Goal: Information Seeking & Learning: Learn about a topic

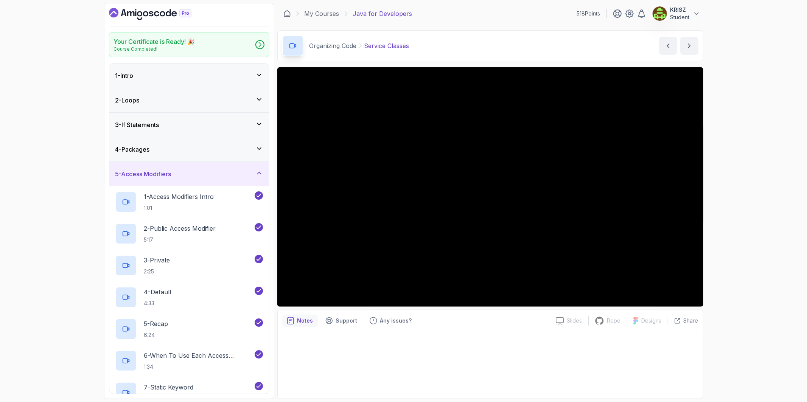
scroll to position [84, 0]
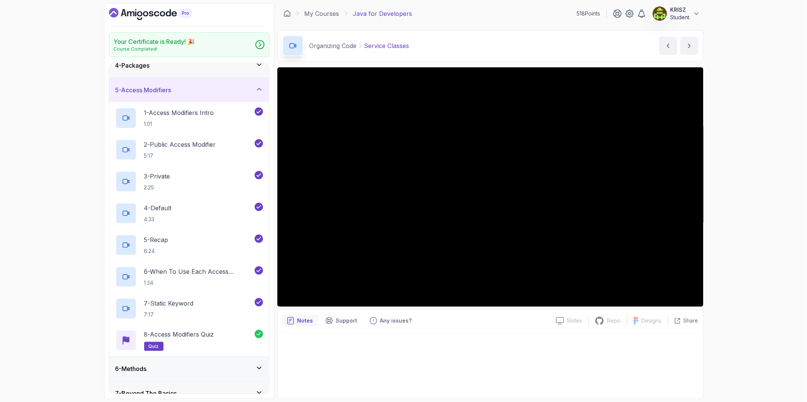
click at [178, 129] on div "1 - Access Modifiers Intro 1:01" at bounding box center [184, 118] width 138 height 21
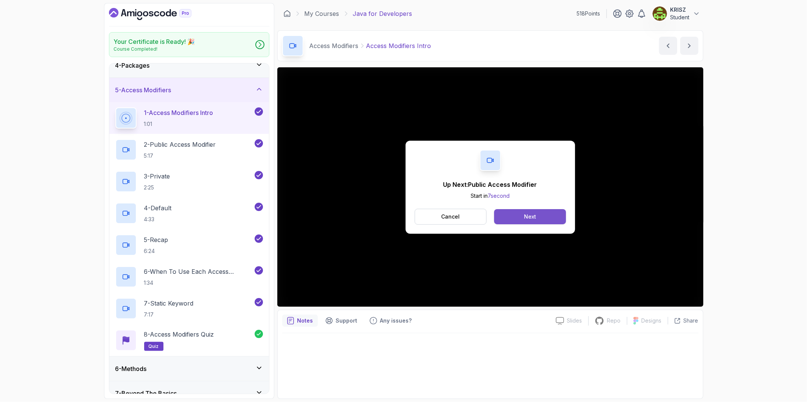
click at [518, 216] on button "Next" at bounding box center [530, 216] width 72 height 15
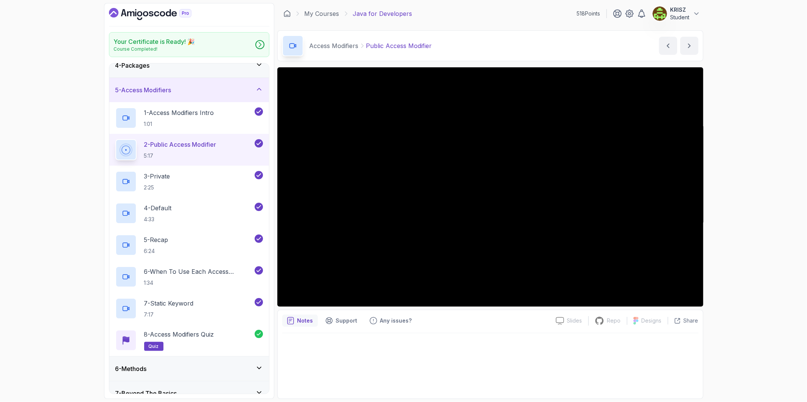
click at [753, 259] on div "Your Certificate is Ready! 🎉 Course Completed! 1 - Intro 2 - Loops 3 - If State…" at bounding box center [403, 201] width 807 height 402
click at [729, 254] on div "Your Certificate is Ready! 🎉 Course Completed! 1 - Intro 2 - Loops 3 - If State…" at bounding box center [403, 201] width 807 height 402
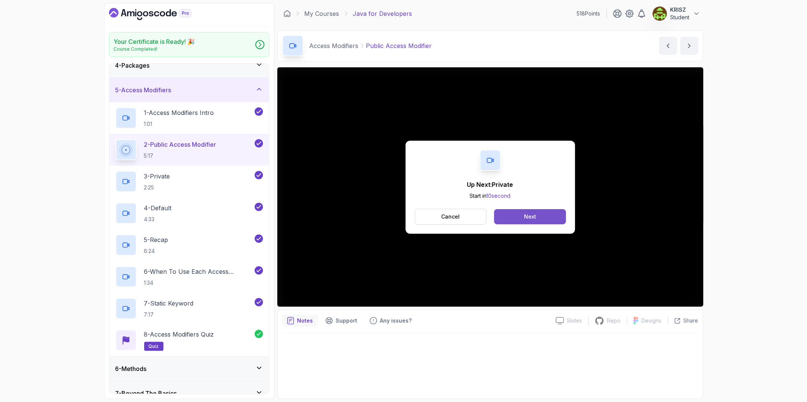
click at [519, 215] on button "Next" at bounding box center [530, 216] width 72 height 15
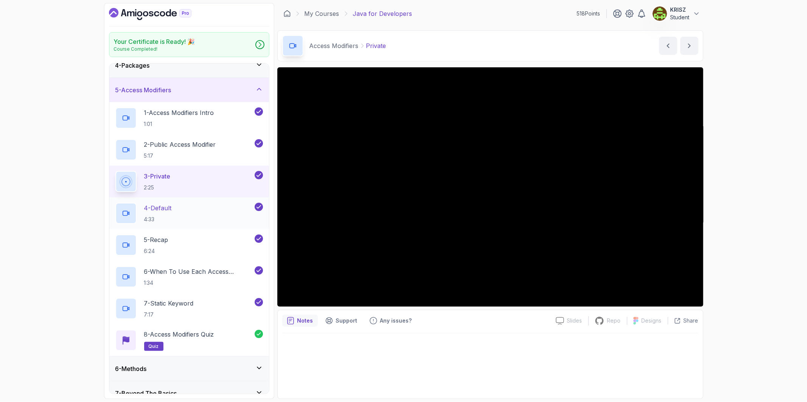
click at [189, 209] on div "4 - Default 4:33" at bounding box center [184, 213] width 138 height 21
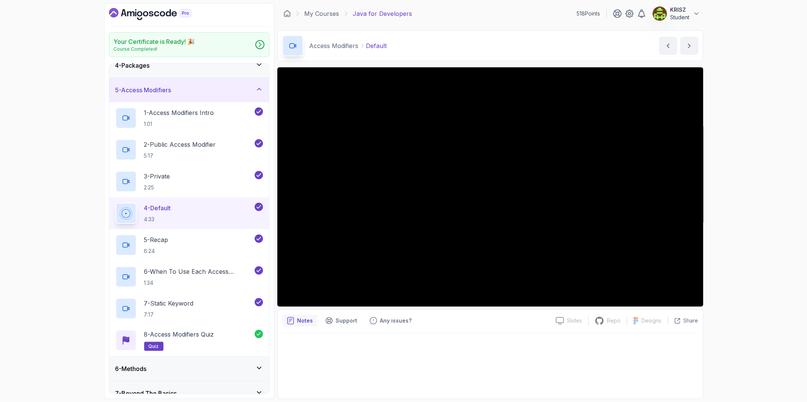
click at [745, 217] on div "Your Certificate is Ready! 🎉 Course Completed! 1 - Intro 2 - Loops 3 - If State…" at bounding box center [403, 201] width 807 height 402
click at [194, 282] on p "1:34" at bounding box center [198, 283] width 109 height 8
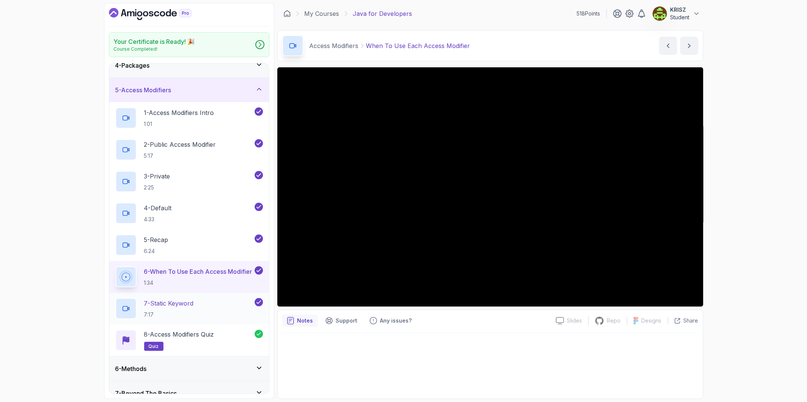
click at [210, 300] on div "7 - Static Keyword 7:17" at bounding box center [184, 308] width 138 height 21
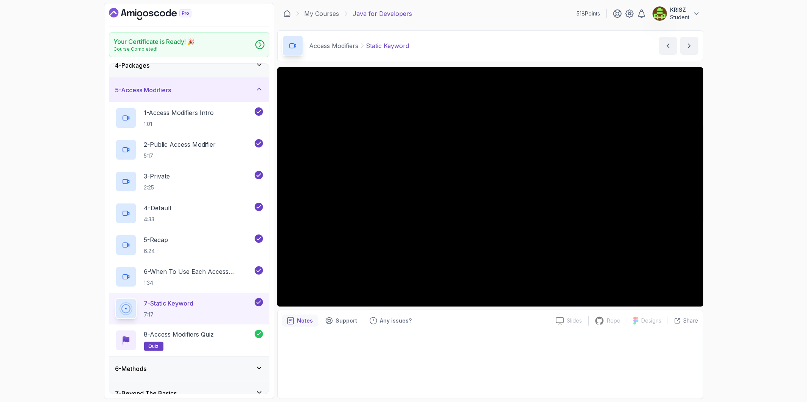
click at [196, 96] on div "5 - Access Modifiers" at bounding box center [189, 90] width 160 height 24
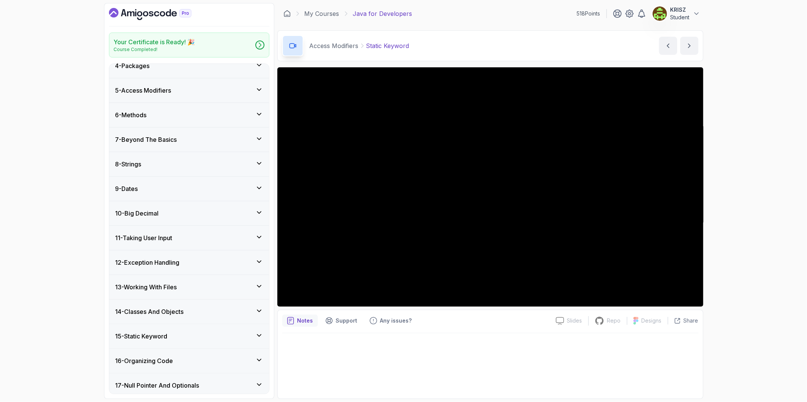
click at [192, 115] on div "6 - Methods" at bounding box center [189, 115] width 148 height 9
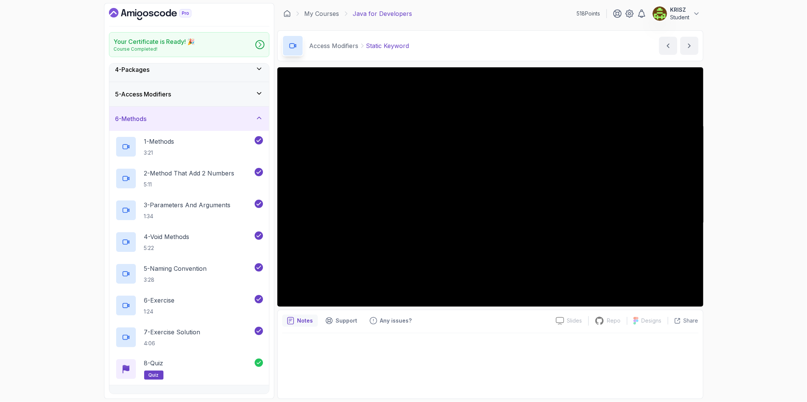
scroll to position [42, 0]
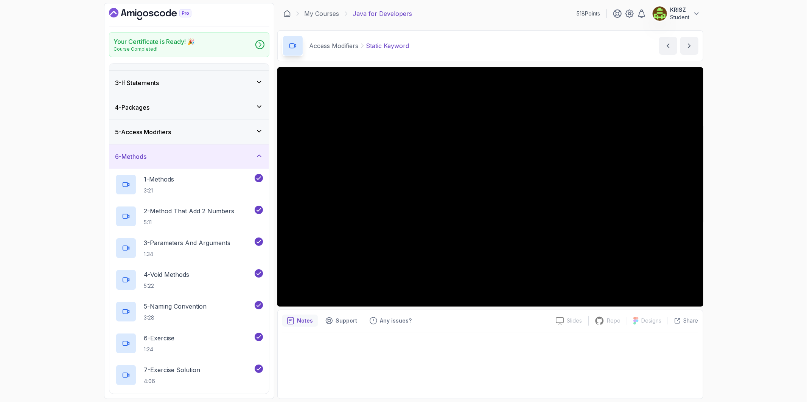
click at [220, 142] on div "5 - Access Modifiers" at bounding box center [189, 132] width 160 height 24
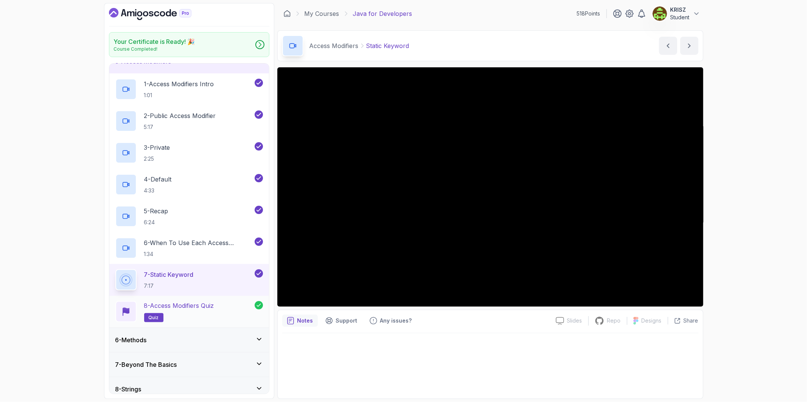
scroll to position [126, 0]
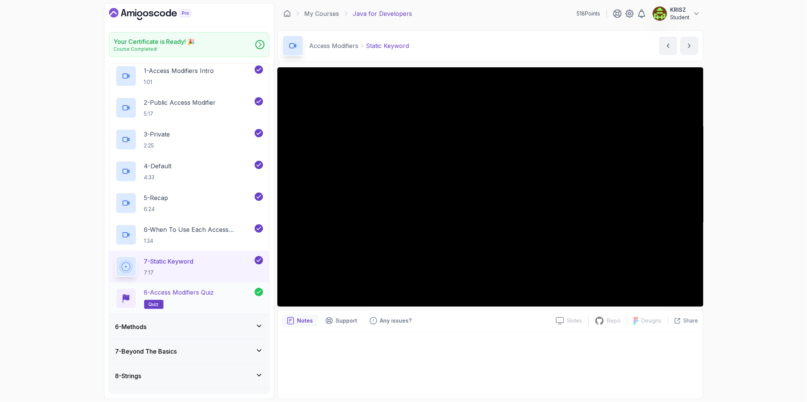
click at [221, 301] on div "8 - Access Modifiers Quiz quiz" at bounding box center [184, 298] width 139 height 21
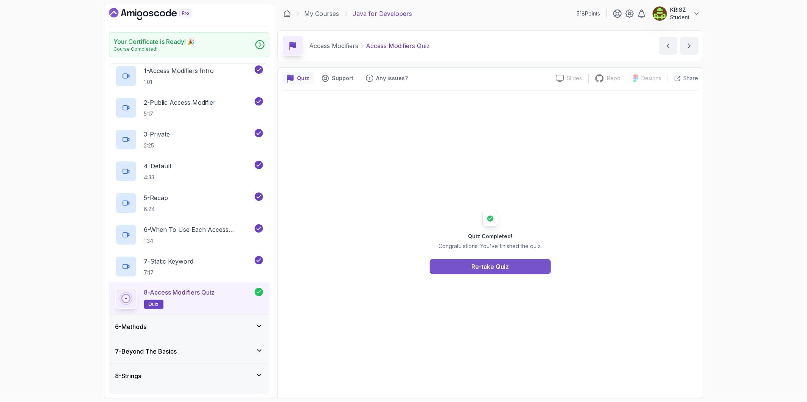
click at [455, 270] on button "Re-take Quiz" at bounding box center [490, 266] width 121 height 15
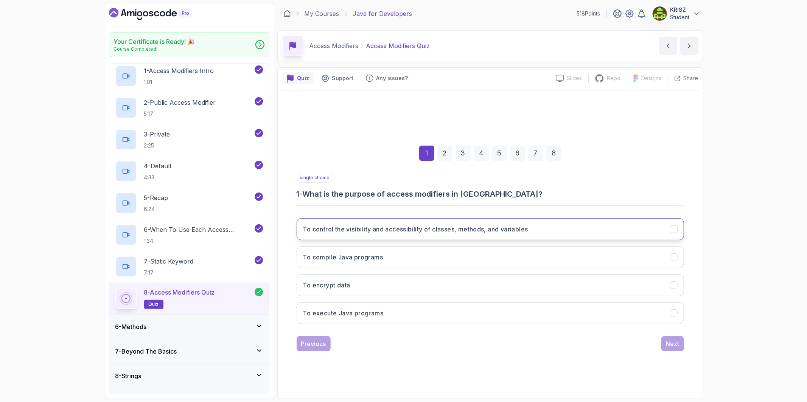
click at [389, 229] on h3 "To control the visibility and accessibility of classes, methods, and variables" at bounding box center [415, 229] width 225 height 9
click at [665, 342] on button "Next" at bounding box center [673, 344] width 23 height 15
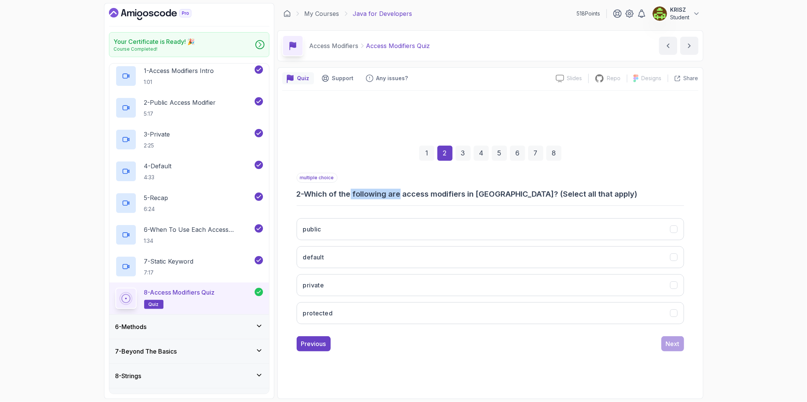
drag, startPoint x: 361, startPoint y: 192, endPoint x: 404, endPoint y: 193, distance: 42.4
click at [404, 193] on h3 "2 - Which of the following are access modifiers in [GEOGRAPHIC_DATA]? (Select a…" at bounding box center [491, 194] width 388 height 11
click at [341, 229] on button "public" at bounding box center [491, 229] width 388 height 22
click at [340, 247] on button "default" at bounding box center [491, 257] width 388 height 22
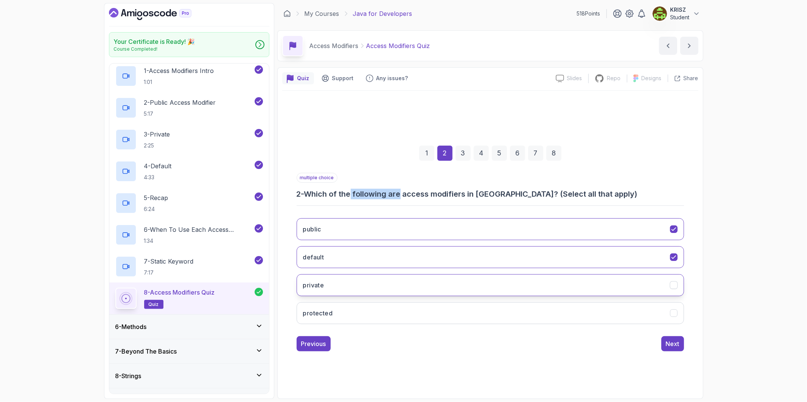
click at [335, 284] on button "private" at bounding box center [491, 285] width 388 height 22
click at [411, 344] on div "Previous Next" at bounding box center [491, 344] width 388 height 15
click at [670, 349] on button "Next" at bounding box center [673, 344] width 23 height 15
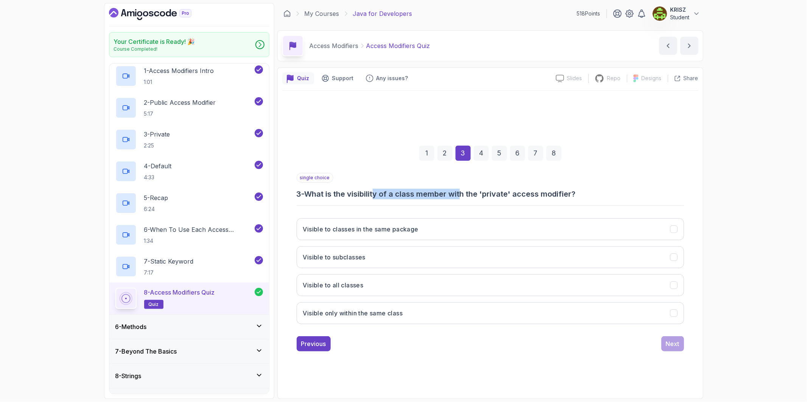
drag, startPoint x: 380, startPoint y: 198, endPoint x: 467, endPoint y: 197, distance: 87.1
click at [466, 197] on h3 "3 - What is the visibility of a class member with the 'private' access modifier?" at bounding box center [491, 194] width 388 height 11
click at [472, 201] on div "single choice 3 - What is the visibility of a class member with the 'private' a…" at bounding box center [491, 251] width 388 height 157
click at [381, 312] on h3 "Visible only within the same class" at bounding box center [353, 313] width 100 height 9
click at [662, 347] on button "Next" at bounding box center [673, 344] width 23 height 15
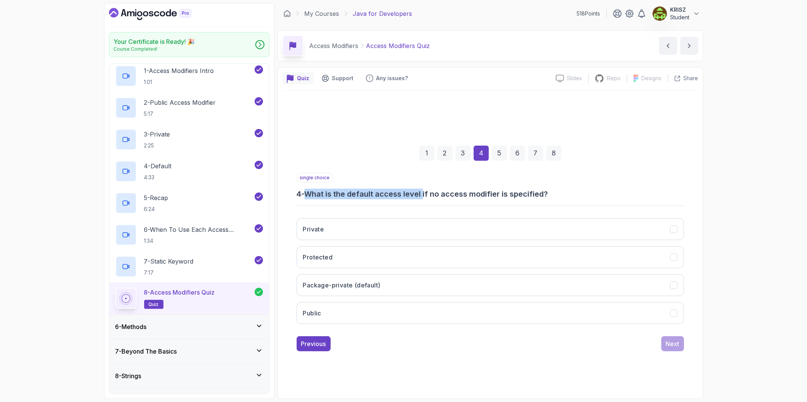
drag, startPoint x: 325, startPoint y: 195, endPoint x: 426, endPoint y: 192, distance: 101.5
click at [426, 192] on h3 "4 - What is the default access level if no access modifier is specified?" at bounding box center [491, 194] width 388 height 11
click at [334, 281] on h3 "Package-private (default)" at bounding box center [342, 285] width 78 height 9
click at [668, 342] on div "Next" at bounding box center [673, 344] width 14 height 9
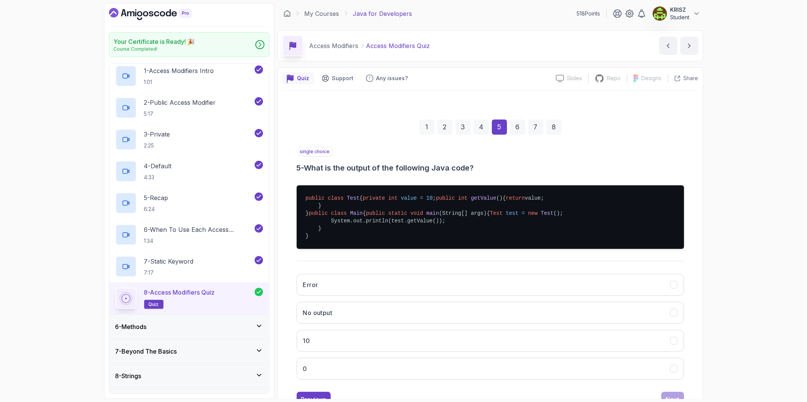
click at [391, 173] on div "single choice 5 - What is the output of the following Java code? public class T…" at bounding box center [491, 266] width 388 height 239
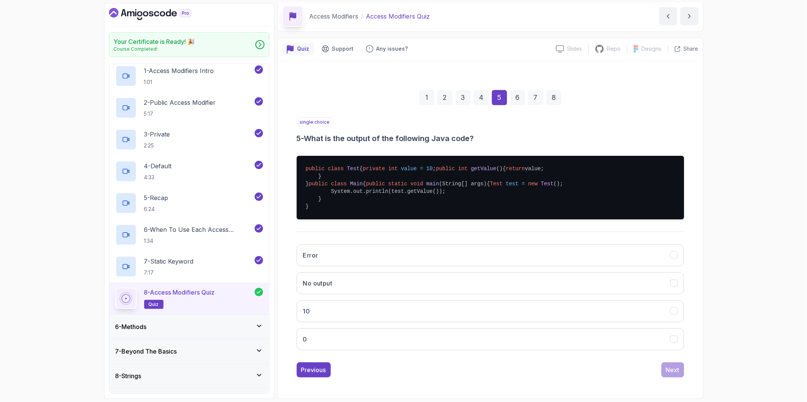
scroll to position [75, 0]
click at [379, 320] on button "10" at bounding box center [491, 312] width 388 height 22
click at [672, 372] on div "Next" at bounding box center [673, 370] width 14 height 9
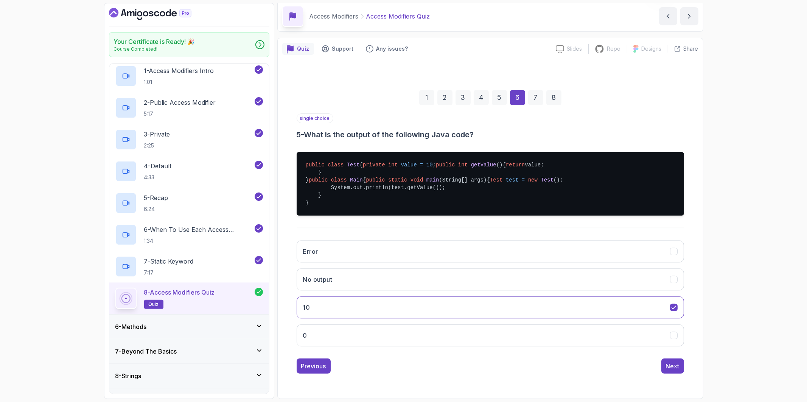
scroll to position [0, 0]
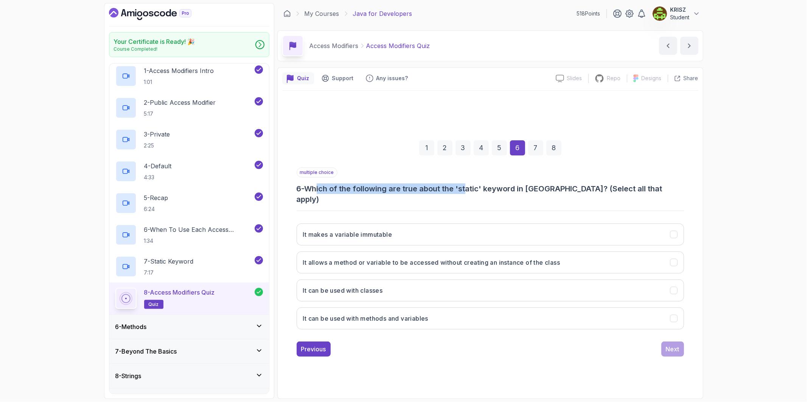
drag, startPoint x: 324, startPoint y: 198, endPoint x: 470, endPoint y: 198, distance: 146.1
click at [470, 198] on h3 "6 - Which of the following are true about the 'static' keyword in [GEOGRAPHIC_D…" at bounding box center [491, 194] width 388 height 21
click at [421, 207] on div "multiple choice 6 - Which of the following are true about the 'static' keyword …" at bounding box center [491, 252] width 388 height 168
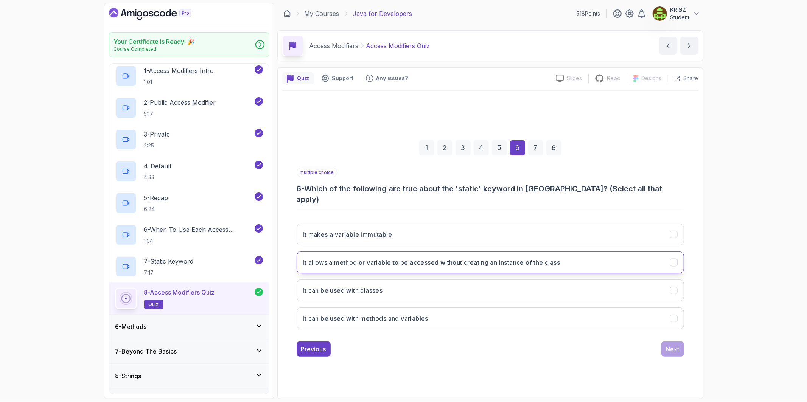
click at [421, 263] on button "It allows a method or variable to be accessed without creating an instance of t…" at bounding box center [491, 263] width 388 height 22
click at [441, 312] on button "It can be used with methods and variables" at bounding box center [491, 319] width 388 height 22
click at [672, 345] on div "Next" at bounding box center [673, 349] width 14 height 9
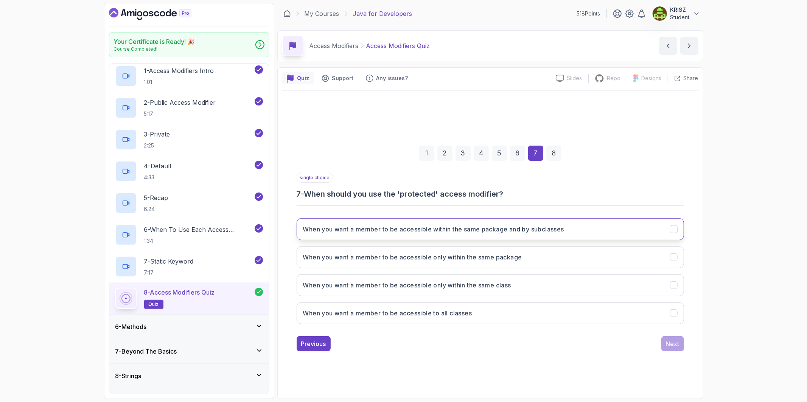
click at [599, 233] on button "When you want a member to be accessible within the same package and by subclass…" at bounding box center [491, 229] width 388 height 22
click at [674, 341] on div "Next" at bounding box center [673, 344] width 14 height 9
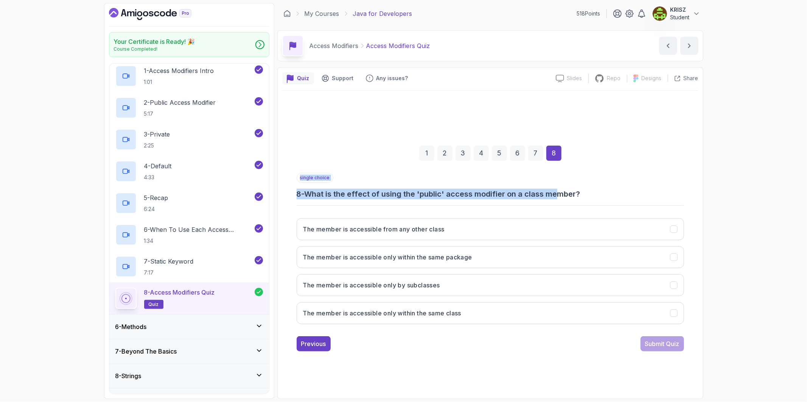
drag, startPoint x: 514, startPoint y: 201, endPoint x: 558, endPoint y: 196, distance: 43.8
click at [561, 197] on div "single choice 8 - What is the effect of using the 'public' access modifier on a…" at bounding box center [491, 251] width 388 height 157
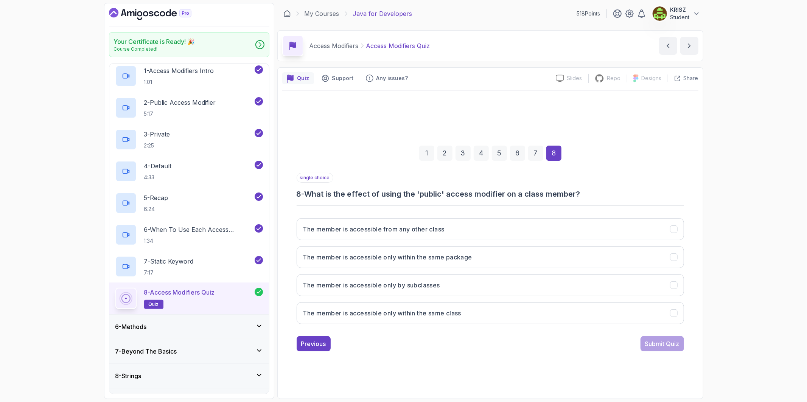
click at [505, 196] on h3 "8 - What is the effect of using the 'public' access modifier on a class member?" at bounding box center [491, 194] width 388 height 11
click at [383, 230] on h3 "The member is accessible from any other class" at bounding box center [374, 229] width 142 height 9
click at [653, 348] on div "Submit Quiz" at bounding box center [662, 344] width 34 height 9
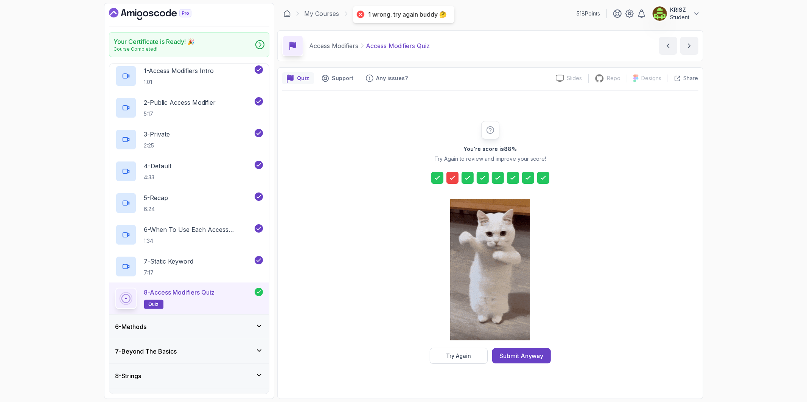
click at [449, 178] on icon at bounding box center [453, 178] width 8 height 8
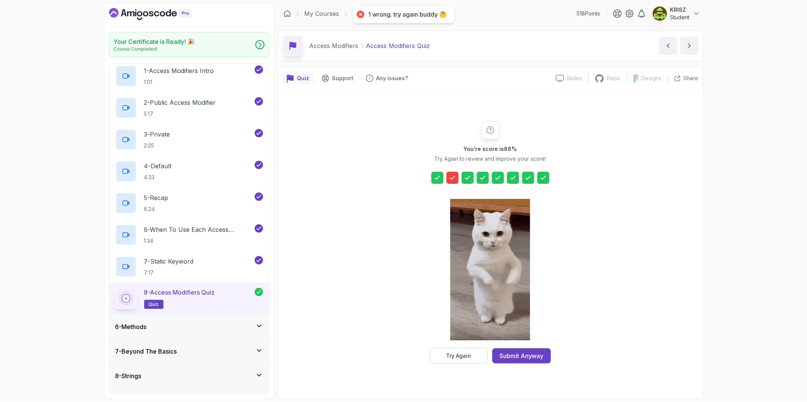
click at [459, 368] on div "You're score is 88 % Try Again to review and improve your score! Try Again Subm…" at bounding box center [490, 243] width 416 height 304
click at [456, 361] on button "Try Again" at bounding box center [459, 356] width 58 height 16
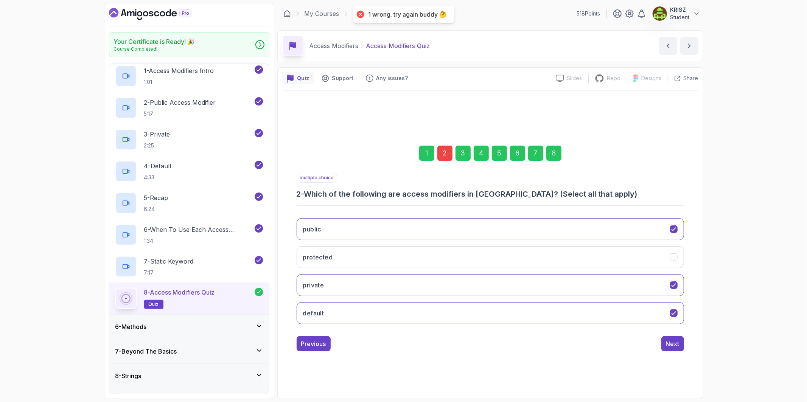
click at [441, 156] on div "2" at bounding box center [445, 153] width 15 height 15
click at [435, 252] on button "protected" at bounding box center [491, 257] width 388 height 22
click at [201, 203] on div "5 - Recap 6:24" at bounding box center [184, 203] width 138 height 21
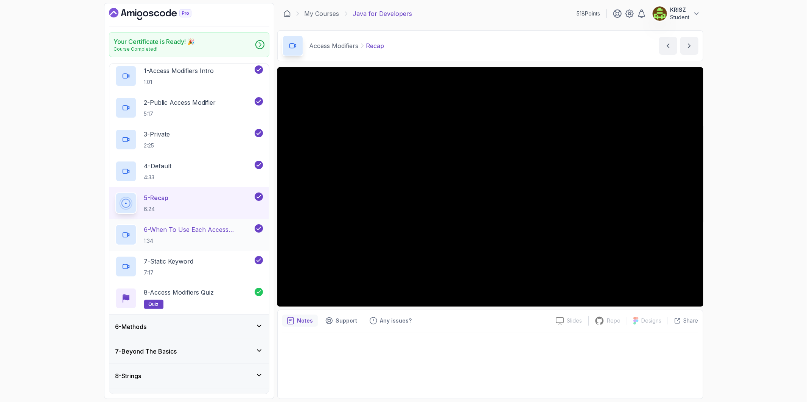
click at [234, 235] on h2 "6 - When To Use Each Access Modifier 1:34" at bounding box center [198, 235] width 109 height 20
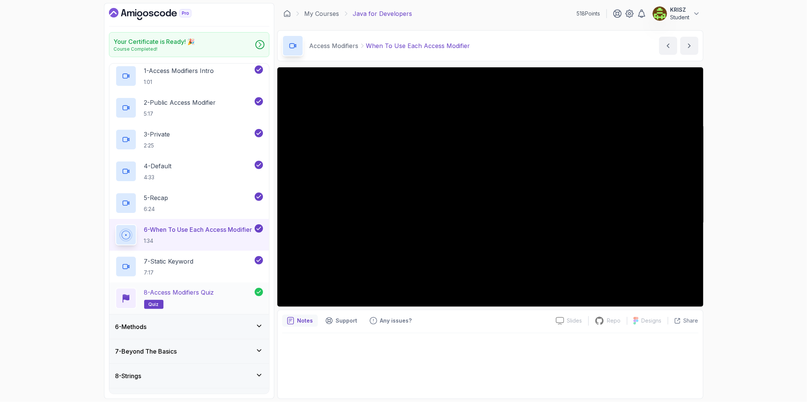
click at [199, 294] on p "8 - Access Modifiers Quiz" at bounding box center [179, 292] width 70 height 9
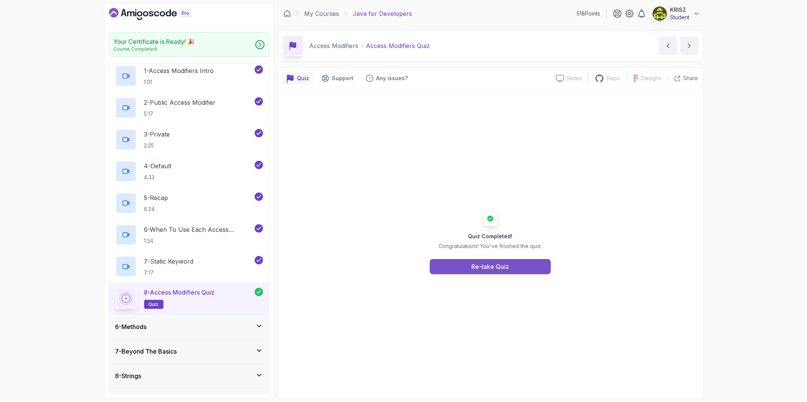
click at [496, 266] on div "Re-take Quiz" at bounding box center [490, 266] width 37 height 9
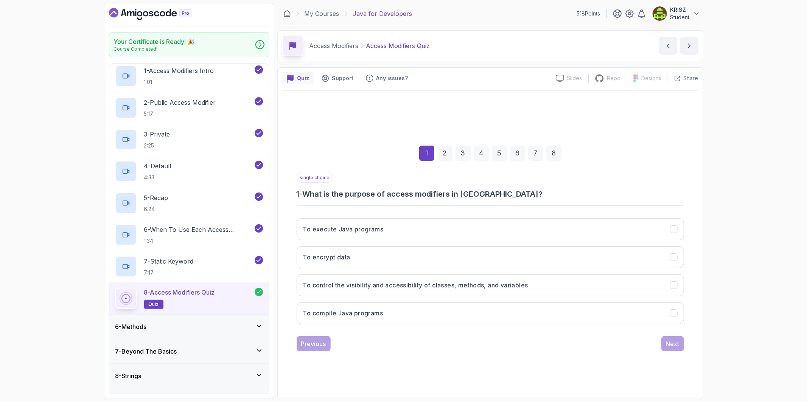
click at [529, 156] on div "7" at bounding box center [535, 153] width 15 height 15
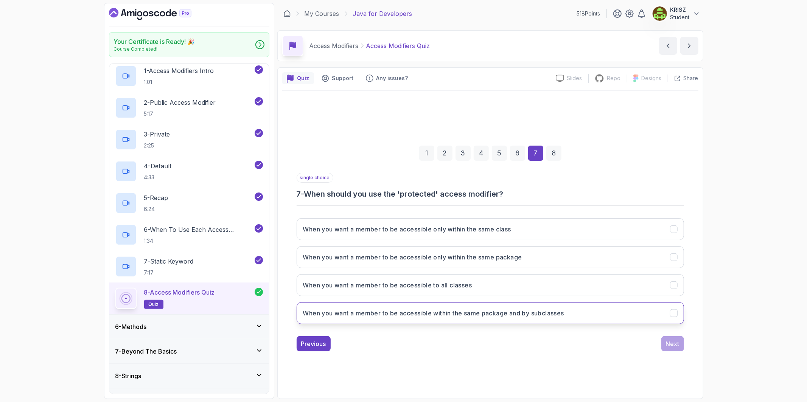
click at [519, 322] on button "When you want a member to be accessible within the same package and by subclass…" at bounding box center [491, 313] width 388 height 22
click at [184, 320] on div "6 - Methods" at bounding box center [189, 327] width 160 height 24
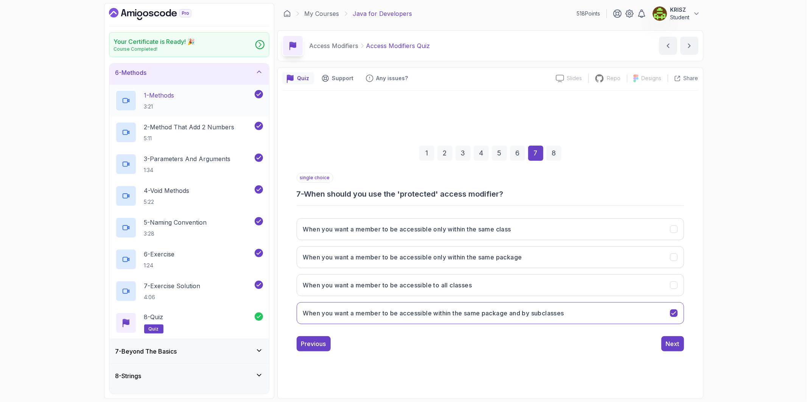
click at [204, 106] on div "1 - Methods 3:21" at bounding box center [184, 100] width 138 height 21
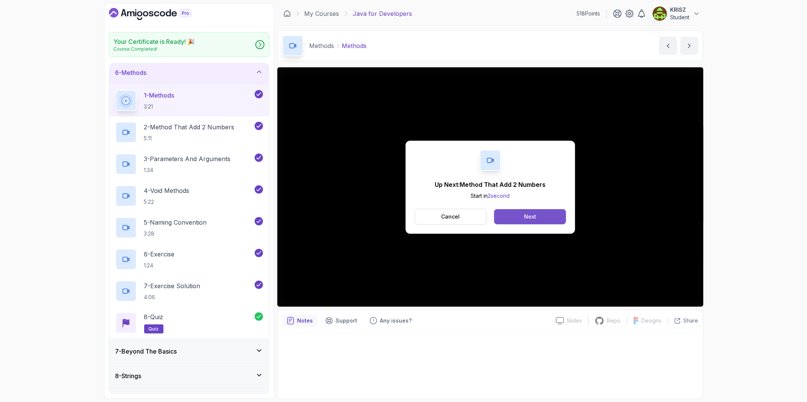
click at [531, 217] on div "Next" at bounding box center [530, 217] width 12 height 8
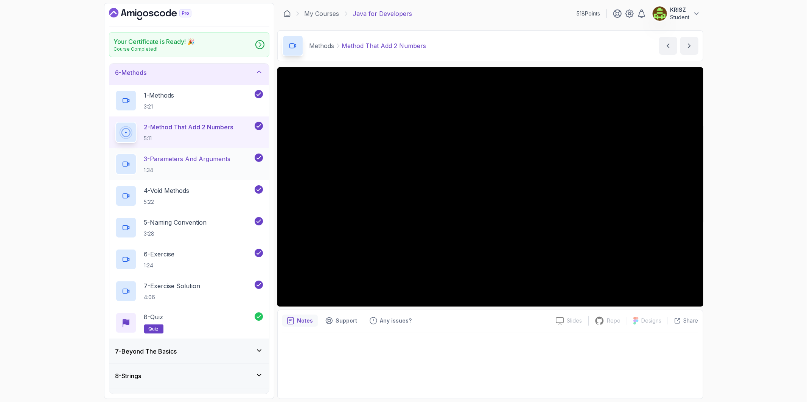
click at [230, 156] on p "3 - Parameters And Arguments" at bounding box center [187, 158] width 87 height 9
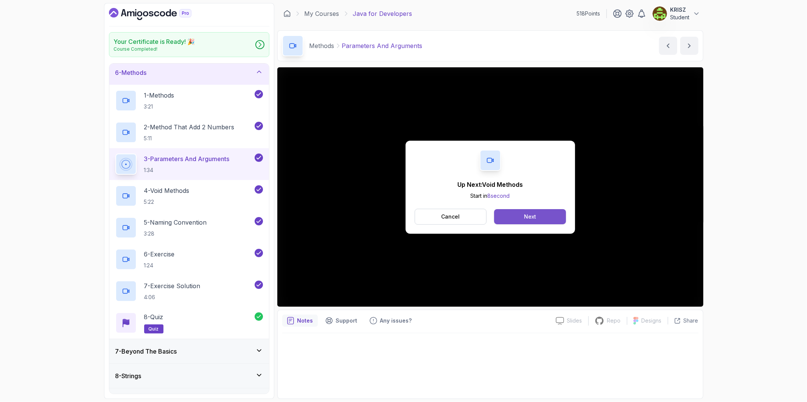
click at [527, 212] on button "Next" at bounding box center [530, 216] width 72 height 15
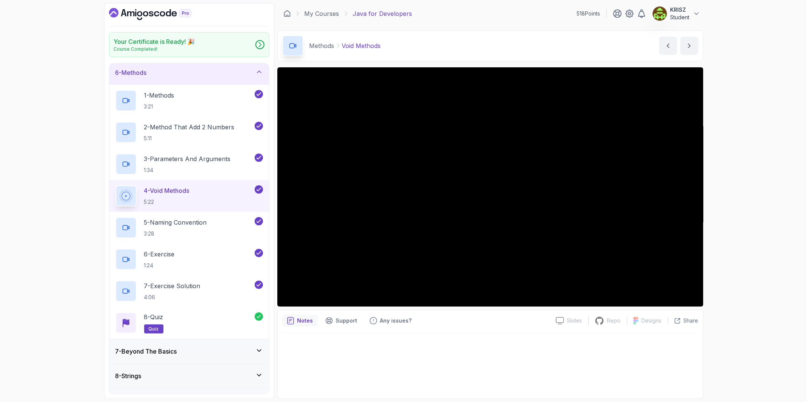
click at [735, 271] on div "Your Certificate is Ready! 🎉 Course Completed! 1 - Intro 2 - Loops 3 - If State…" at bounding box center [403, 201] width 807 height 402
click at [189, 218] on div "5 - Naming Convention 3:28" at bounding box center [184, 227] width 138 height 21
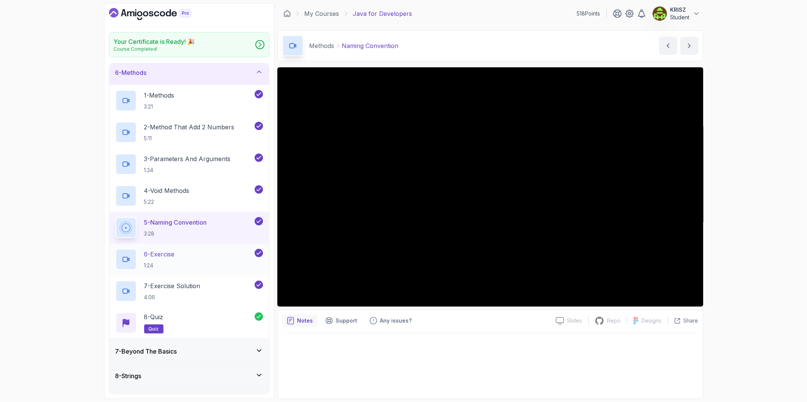
click at [202, 255] on div "6 - Exercise 1:24" at bounding box center [184, 259] width 138 height 21
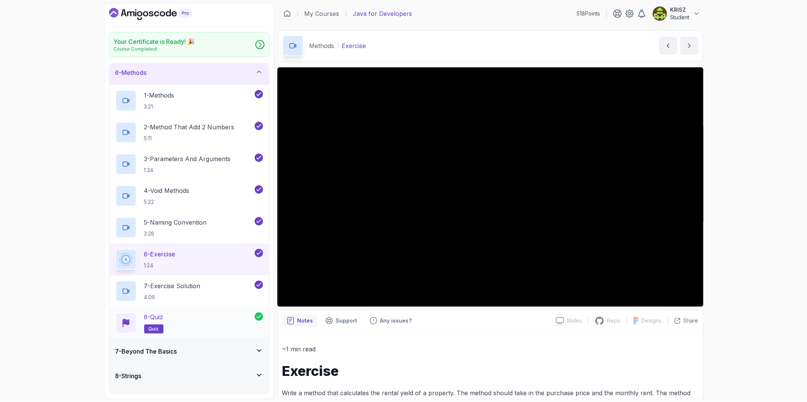
click at [206, 321] on div "8 - Quiz quiz" at bounding box center [184, 323] width 139 height 21
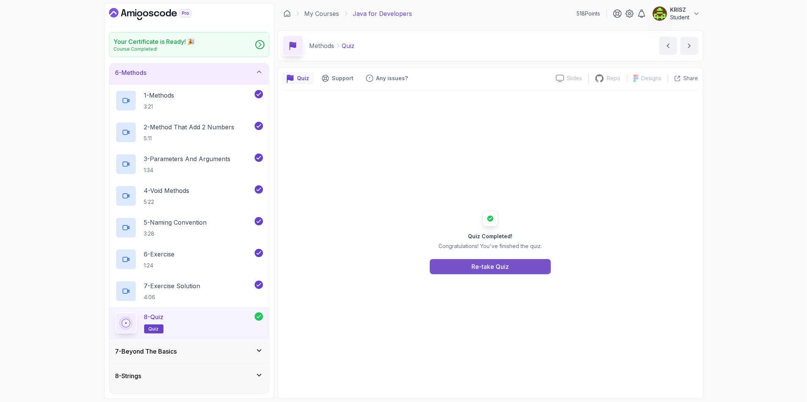
click at [461, 273] on button "Re-take Quiz" at bounding box center [490, 266] width 121 height 15
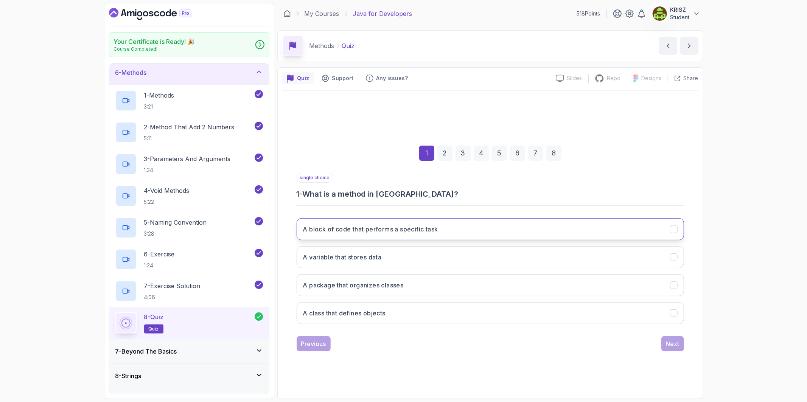
click at [434, 236] on button "A block of code that performs a specific task" at bounding box center [491, 229] width 388 height 22
click at [661, 343] on div "Previous Next" at bounding box center [491, 344] width 388 height 15
click at [667, 345] on div "Next" at bounding box center [673, 344] width 14 height 9
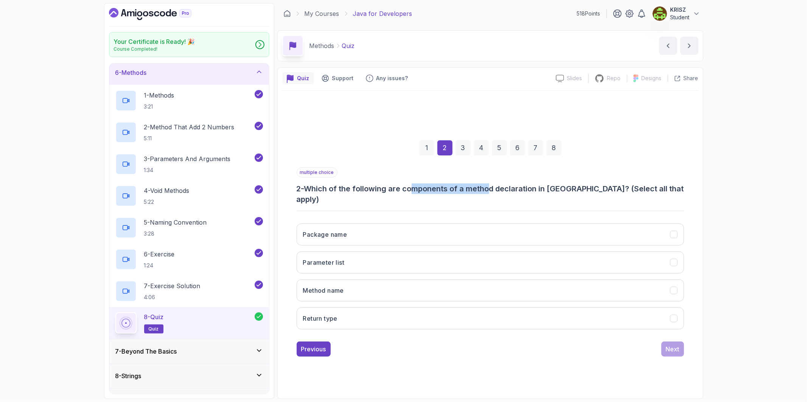
drag, startPoint x: 418, startPoint y: 198, endPoint x: 490, endPoint y: 193, distance: 72.4
click at [490, 193] on h3 "2 - Which of the following are components of a method declaration in [GEOGRAPHI…" at bounding box center [491, 194] width 388 height 21
click at [424, 200] on div "multiple choice 2 - Which of the following are components of a method declarati…" at bounding box center [491, 252] width 388 height 168
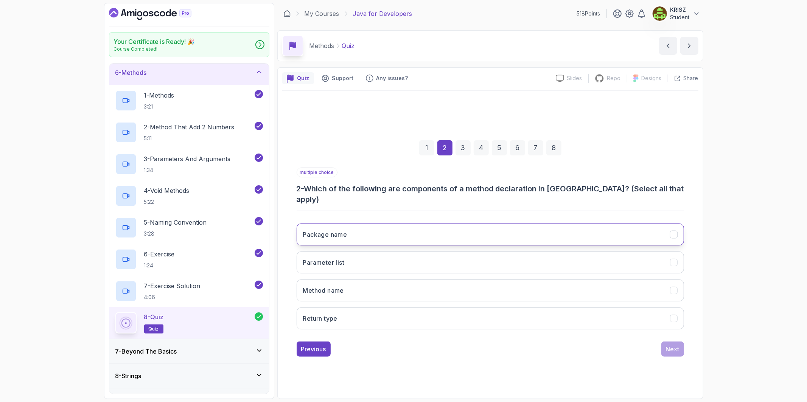
click at [401, 224] on button "Package name" at bounding box center [491, 235] width 388 height 22
click at [381, 261] on button "Parameter list" at bounding box center [491, 263] width 388 height 22
drag, startPoint x: 377, startPoint y: 287, endPoint x: 385, endPoint y: 293, distance: 10.6
click at [377, 287] on button "Method name" at bounding box center [491, 291] width 388 height 22
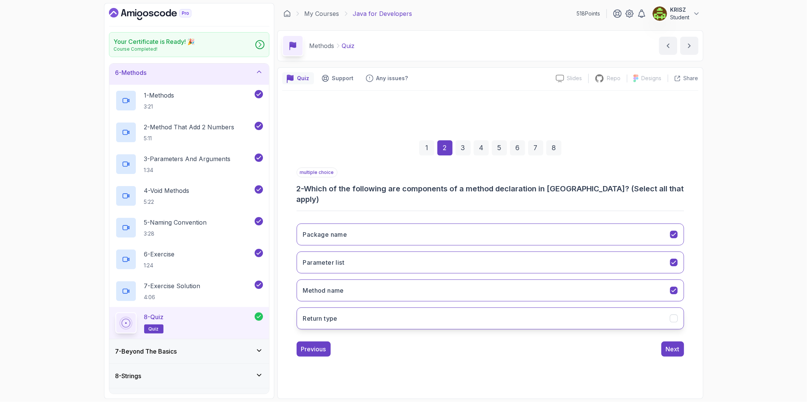
drag, startPoint x: 430, startPoint y: 310, endPoint x: 471, endPoint y: 322, distance: 41.8
click at [432, 310] on button "Return type" at bounding box center [491, 319] width 388 height 22
click at [675, 345] on div "Next" at bounding box center [673, 349] width 14 height 9
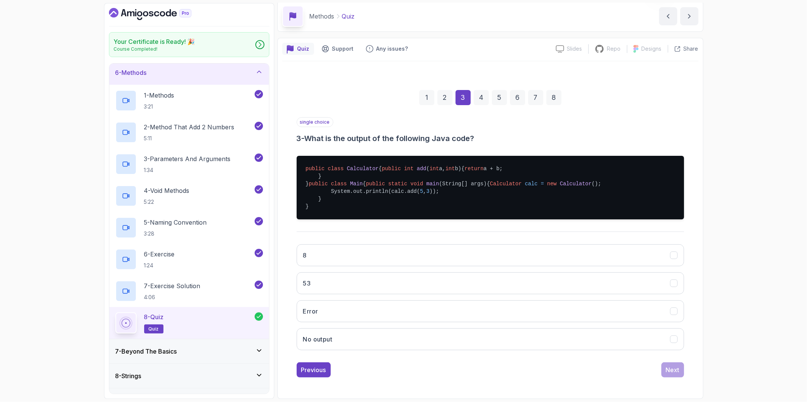
scroll to position [42, 0]
click at [375, 267] on button "8" at bounding box center [491, 256] width 388 height 22
click at [672, 378] on button "Next" at bounding box center [673, 370] width 23 height 15
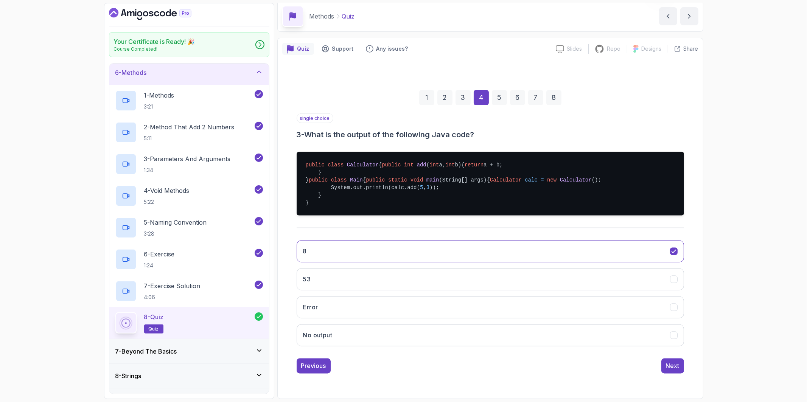
scroll to position [0, 0]
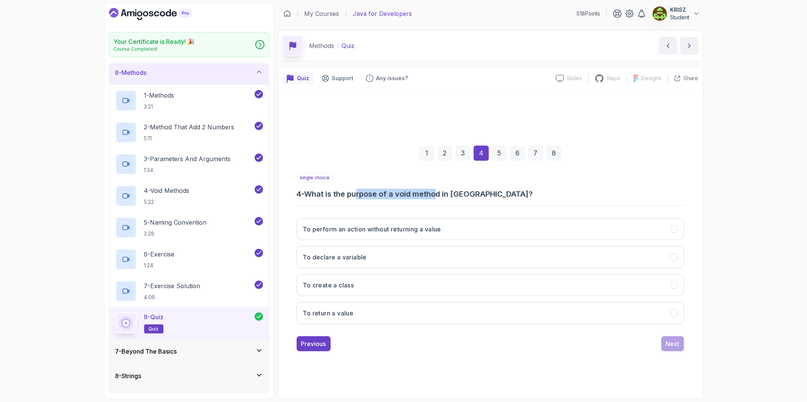
drag, startPoint x: 362, startPoint y: 195, endPoint x: 441, endPoint y: 195, distance: 79.1
click at [441, 195] on h3 "4 - What is the purpose of a void method in [GEOGRAPHIC_DATA]?" at bounding box center [491, 194] width 388 height 11
click at [419, 224] on button "To perform an action without returning a value" at bounding box center [491, 229] width 388 height 22
click at [664, 338] on button "Next" at bounding box center [673, 344] width 23 height 15
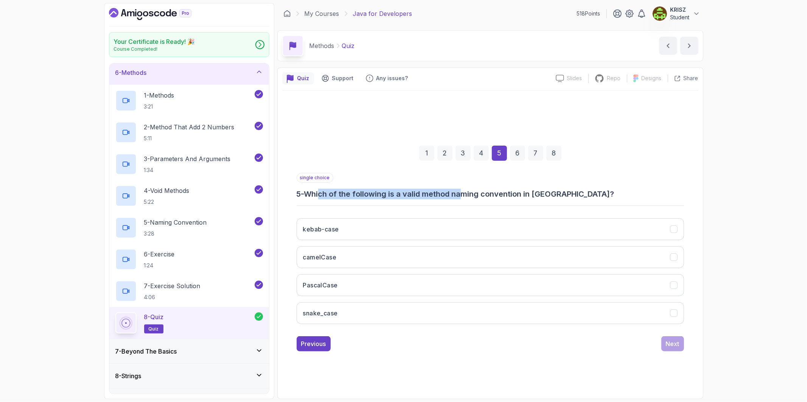
drag, startPoint x: 324, startPoint y: 196, endPoint x: 465, endPoint y: 191, distance: 140.5
click at [465, 191] on h3 "5 - Which of the following is a valid method naming convention in [GEOGRAPHIC_D…" at bounding box center [491, 194] width 388 height 11
click at [399, 207] on div "single choice 5 - Which of the following is a valid method naming convention in…" at bounding box center [491, 251] width 388 height 157
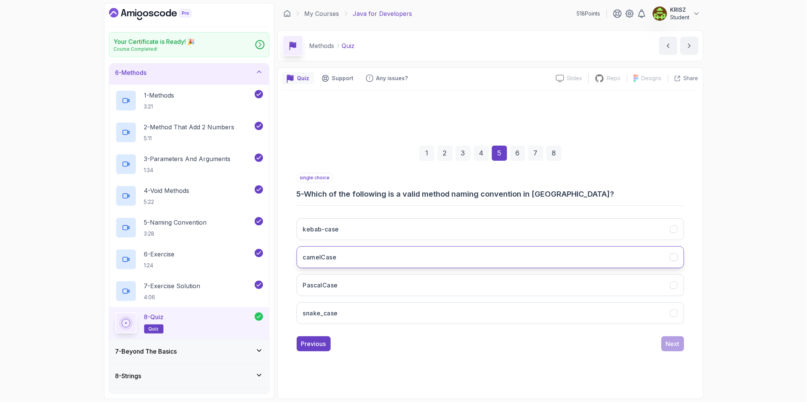
drag, startPoint x: 380, startPoint y: 251, endPoint x: 460, endPoint y: 266, distance: 81.2
click at [380, 251] on button "camelCase" at bounding box center [491, 257] width 388 height 22
click at [678, 341] on div "Next" at bounding box center [673, 344] width 14 height 9
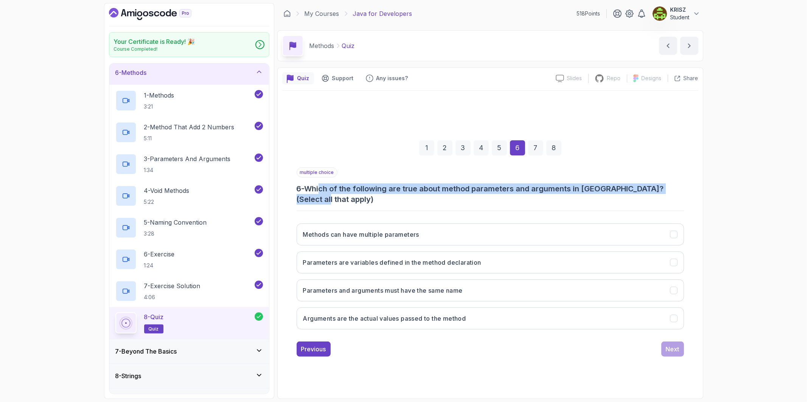
drag, startPoint x: 327, startPoint y: 189, endPoint x: 468, endPoint y: 195, distance: 141.0
click at [468, 195] on h3 "6 - Which of the following are true about method parameters and arguments in [G…" at bounding box center [491, 194] width 388 height 21
click at [464, 195] on h3 "6 - Which of the following are true about method parameters and arguments in [G…" at bounding box center [491, 194] width 388 height 21
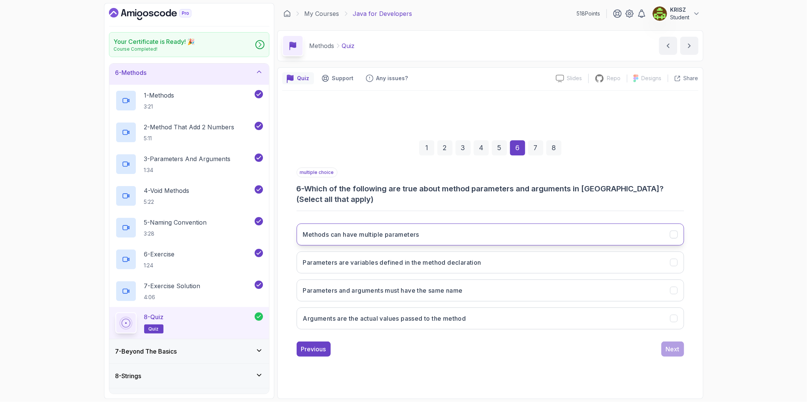
click at [427, 238] on button "Methods can have multiple parameters" at bounding box center [491, 235] width 388 height 22
click at [489, 260] on button "Parameters are variables defined in the method declaration" at bounding box center [491, 263] width 388 height 22
click at [473, 319] on button "Arguments are the actual values passed to the method" at bounding box center [491, 319] width 388 height 22
click at [668, 350] on div "Next" at bounding box center [673, 349] width 14 height 9
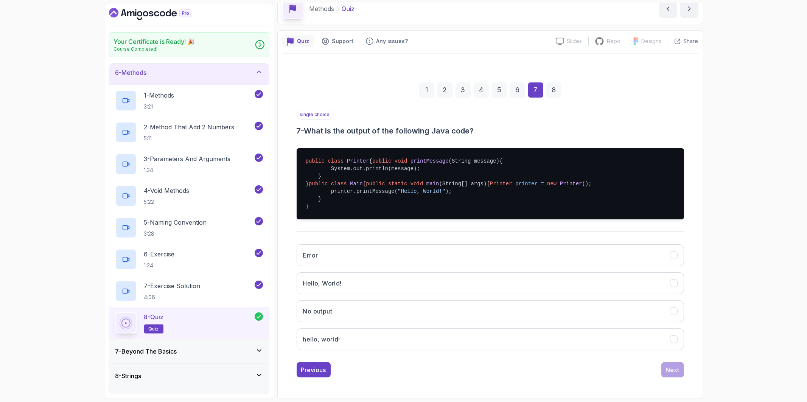
scroll to position [42, 0]
click at [380, 295] on button "Hello, World!" at bounding box center [491, 284] width 388 height 22
click at [681, 368] on button "Next" at bounding box center [673, 370] width 23 height 15
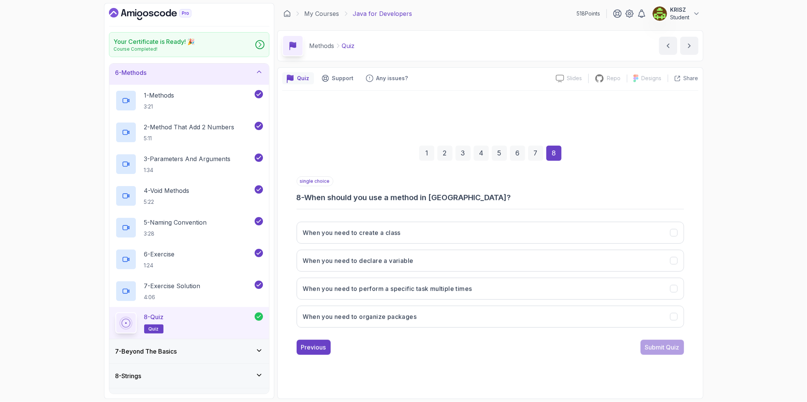
scroll to position [0, 0]
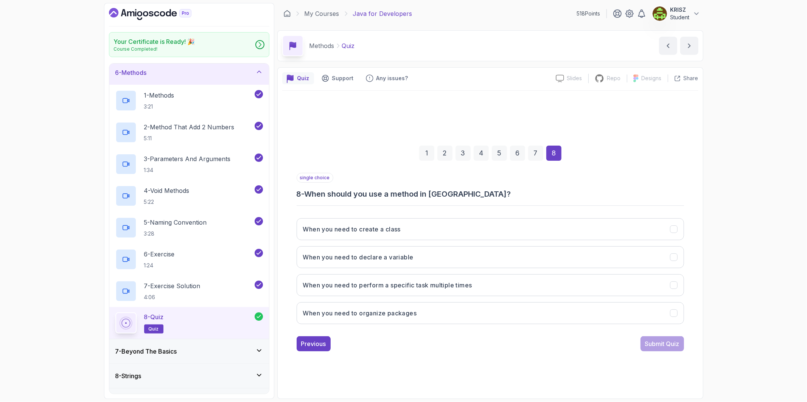
click at [536, 154] on div "7" at bounding box center [535, 153] width 15 height 15
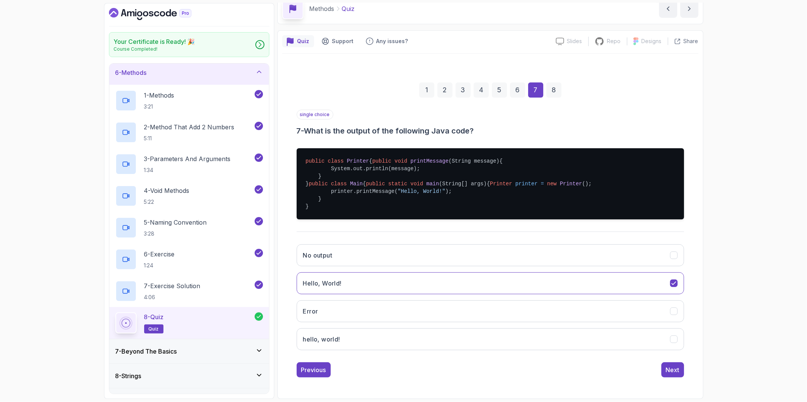
scroll to position [67, 0]
click at [679, 364] on button "Next" at bounding box center [673, 370] width 23 height 15
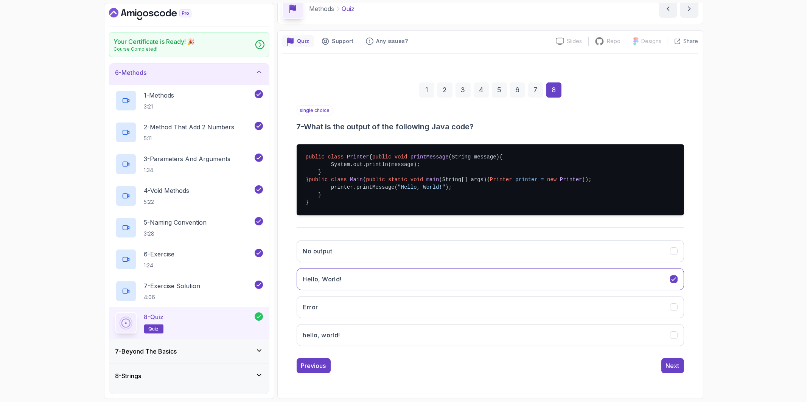
scroll to position [0, 0]
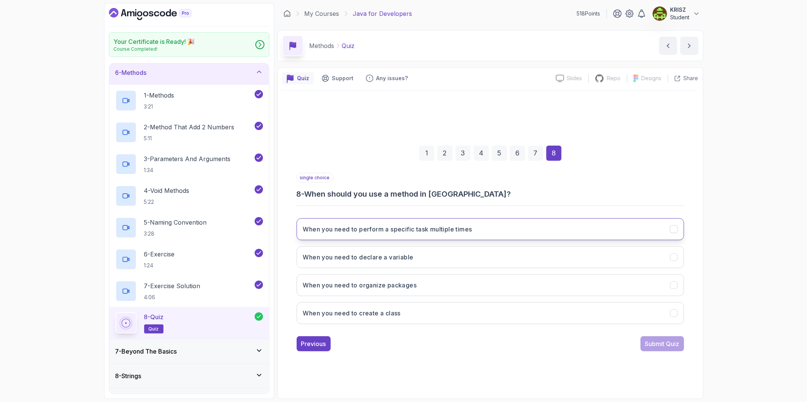
click at [364, 225] on h3 "When you need to perform a specific task multiple times" at bounding box center [387, 229] width 169 height 9
click at [654, 345] on div "Submit Quiz" at bounding box center [662, 344] width 34 height 9
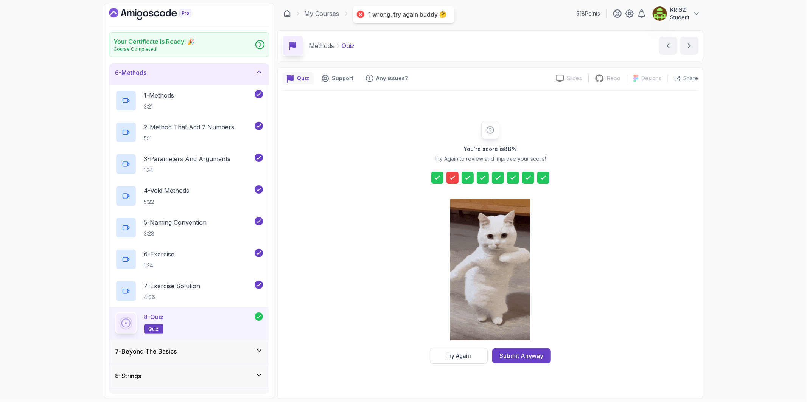
click at [451, 174] on icon at bounding box center [453, 178] width 8 height 8
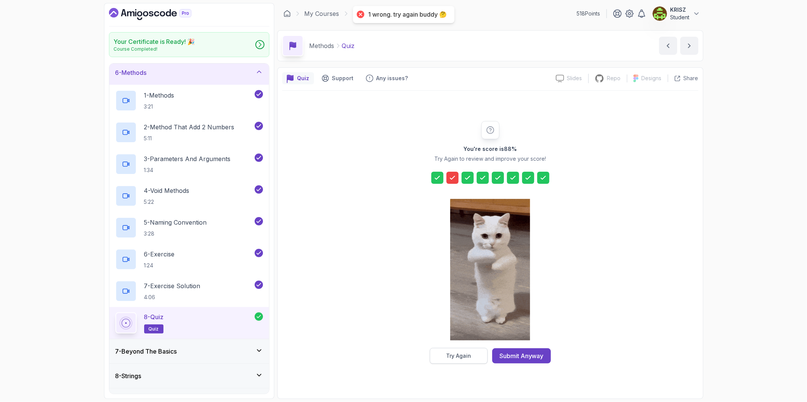
click at [475, 354] on button "Try Again" at bounding box center [459, 356] width 58 height 16
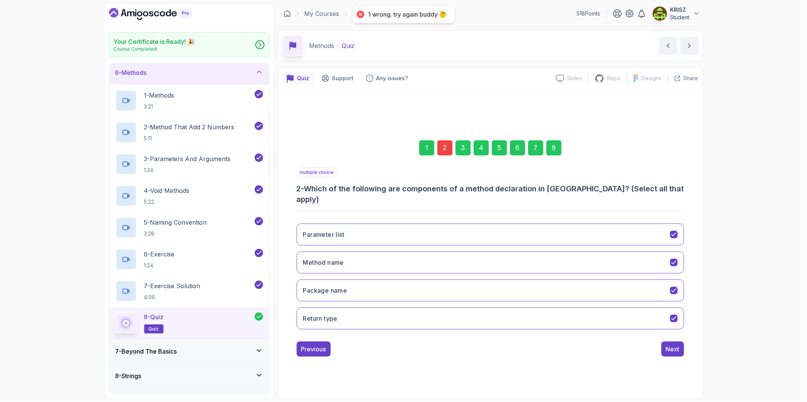
click at [444, 154] on div "2" at bounding box center [445, 147] width 15 height 15
click at [451, 153] on div "2" at bounding box center [445, 147] width 15 height 15
click at [449, 152] on div "2" at bounding box center [445, 147] width 15 height 15
click at [482, 293] on button "Package name" at bounding box center [491, 291] width 388 height 22
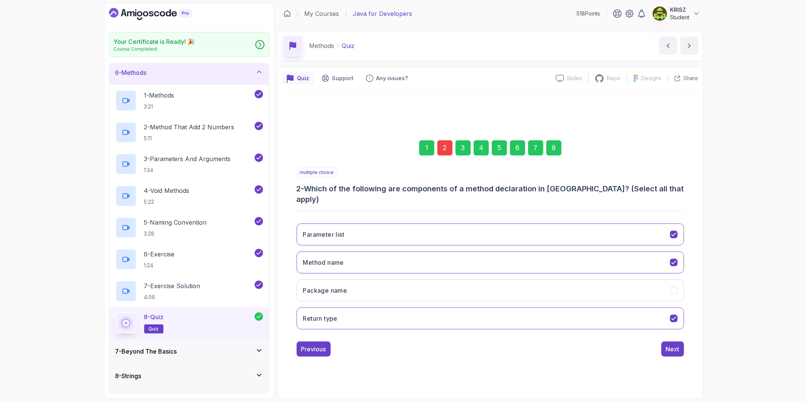
click at [556, 156] on div "8" at bounding box center [554, 147] width 15 height 15
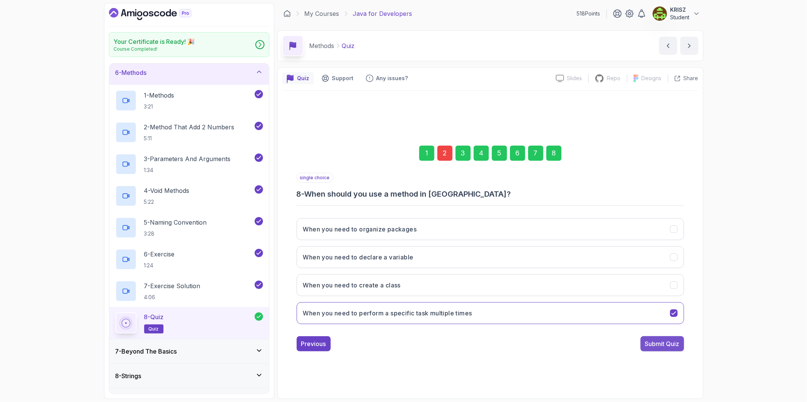
click at [659, 344] on div "Submit Quiz" at bounding box center [662, 344] width 34 height 9
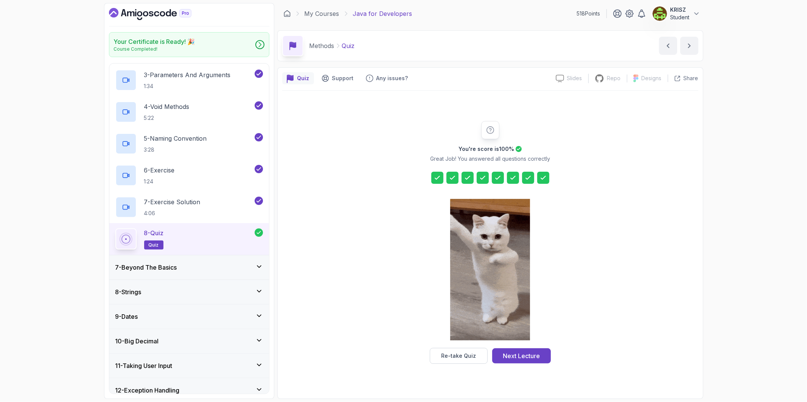
click at [214, 269] on div "7 - Beyond The Basics" at bounding box center [189, 267] width 148 height 9
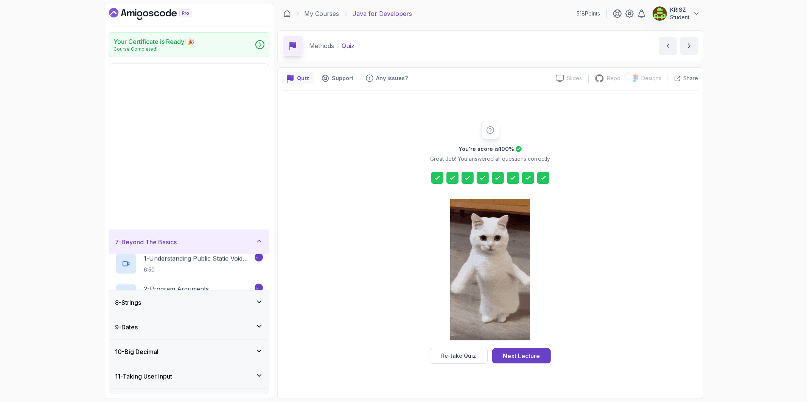
scroll to position [137, 0]
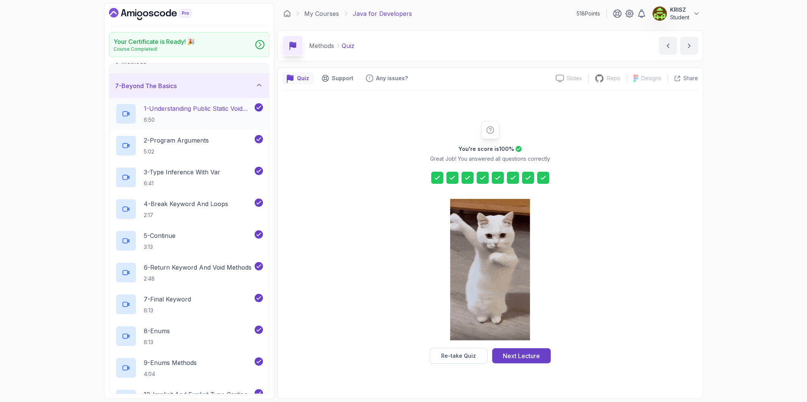
click at [193, 99] on div "1 - Understanding Public Static Void Main 6:50" at bounding box center [189, 114] width 160 height 32
click at [198, 108] on p "1 - Understanding Public Static Void Main" at bounding box center [198, 108] width 109 height 9
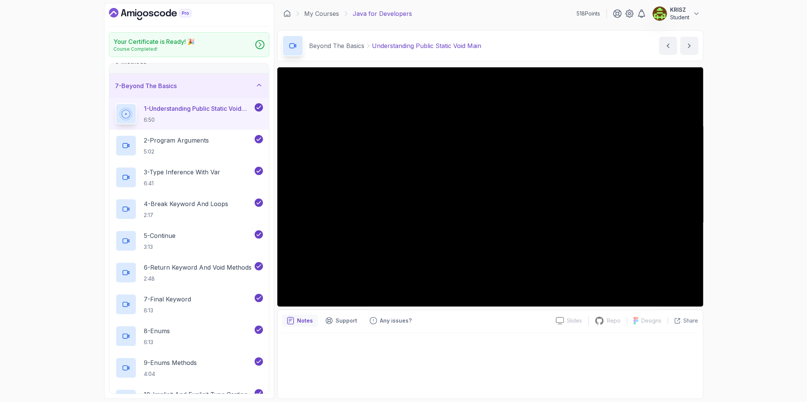
click at [743, 253] on div "Your Certificate is Ready! 🎉 Course Completed! 1 - Intro 2 - Loops 3 - If State…" at bounding box center [403, 201] width 807 height 402
click at [734, 260] on div "Your Certificate is Ready! 🎉 Course Completed! 1 - Intro 2 - Loops 3 - If State…" at bounding box center [403, 201] width 807 height 402
click at [194, 150] on p "5:02" at bounding box center [176, 152] width 65 height 8
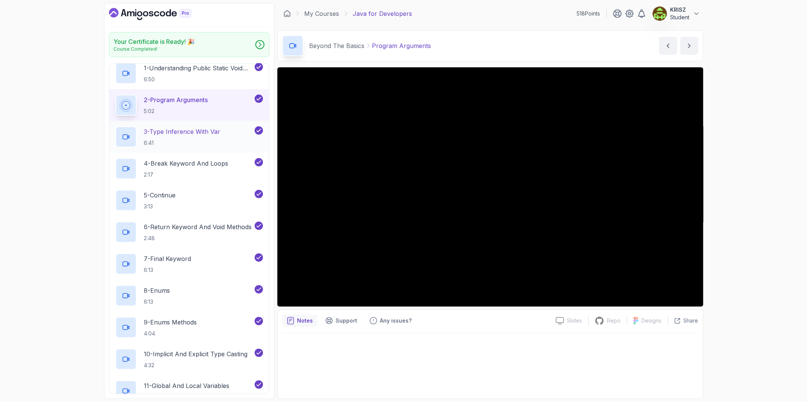
scroll to position [179, 0]
click at [214, 139] on p "6:41" at bounding box center [182, 142] width 76 height 8
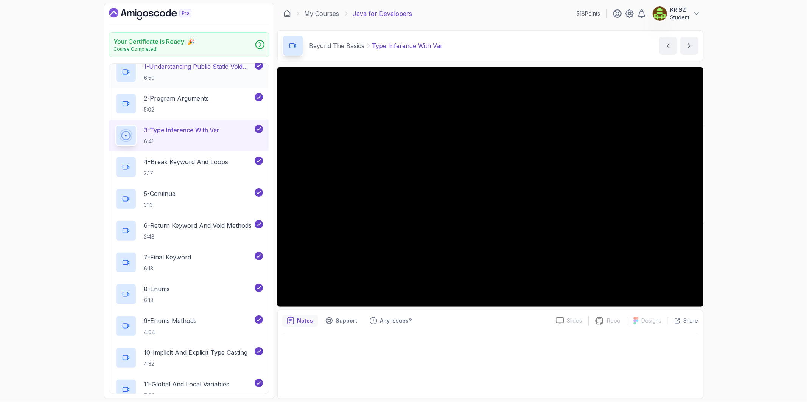
click at [248, 69] on p "1 - Understanding Public Static Void Main" at bounding box center [198, 66] width 109 height 9
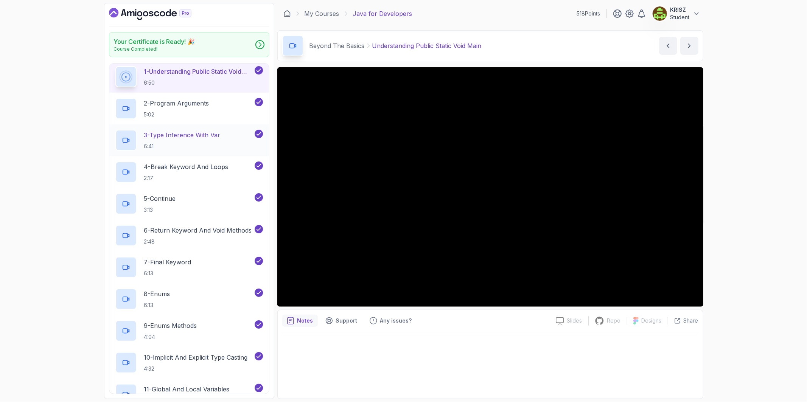
click at [190, 141] on h2 "3 - Type Inference With Var 6:41" at bounding box center [182, 141] width 76 height 20
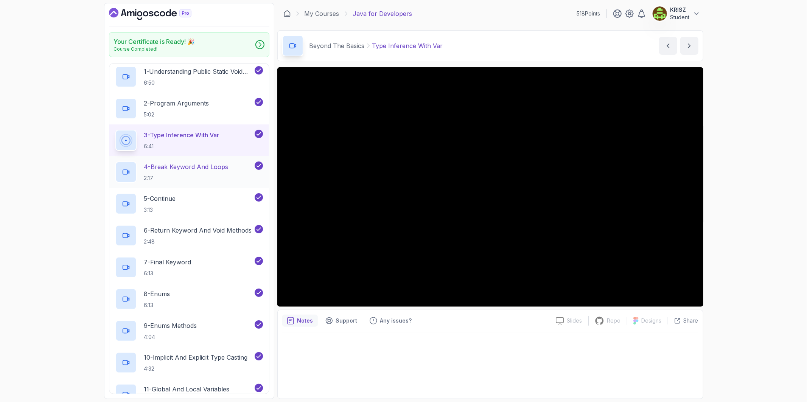
click at [216, 170] on p "4 - Break Keyword And Loops" at bounding box center [186, 166] width 84 height 9
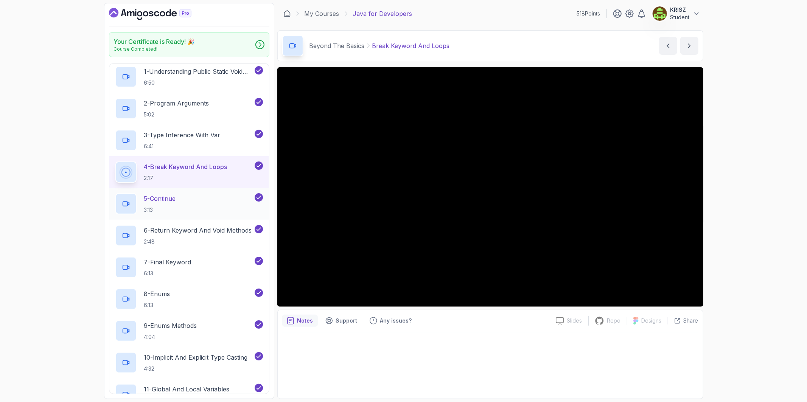
click at [211, 202] on div "5 - Continue 3:13" at bounding box center [184, 203] width 138 height 21
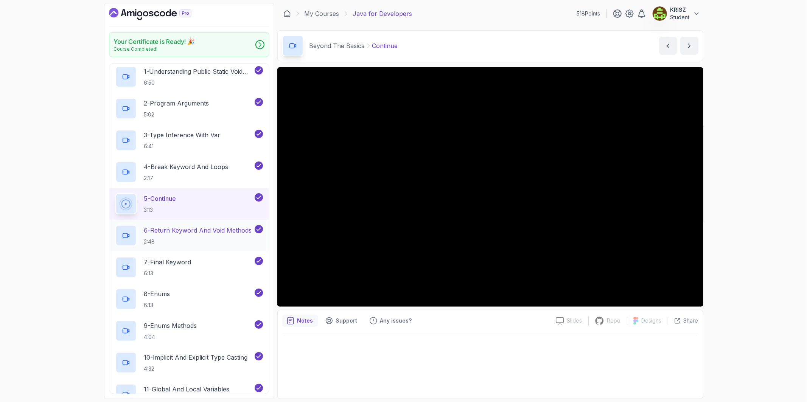
click at [196, 226] on p "6 - Return Keyword And Void Methods" at bounding box center [198, 230] width 108 height 9
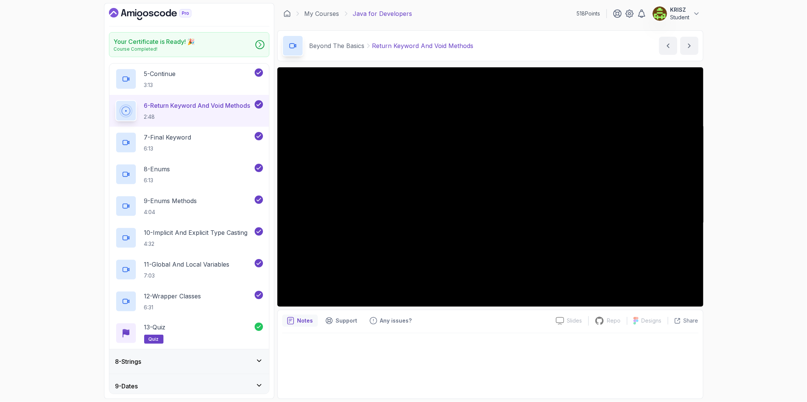
scroll to position [301, 0]
click at [177, 140] on p "7 - Final Keyword" at bounding box center [167, 136] width 47 height 9
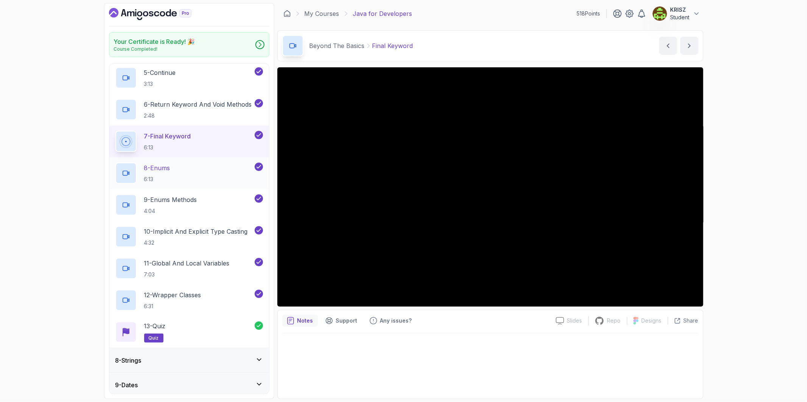
click at [220, 180] on div "8 - Enums 6:13" at bounding box center [184, 173] width 138 height 21
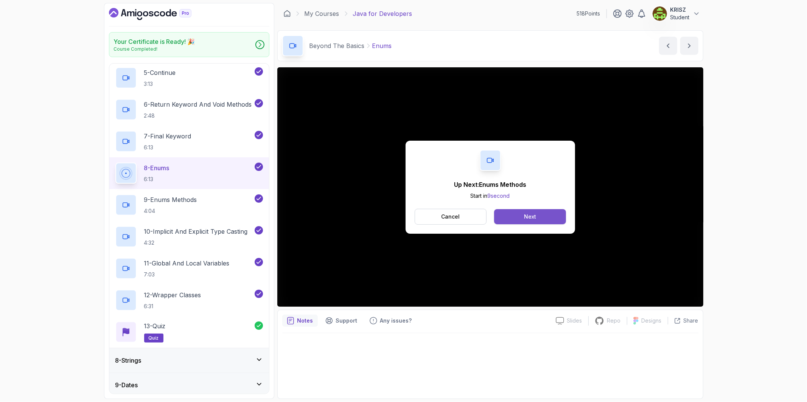
click at [502, 214] on button "Next" at bounding box center [530, 216] width 72 height 15
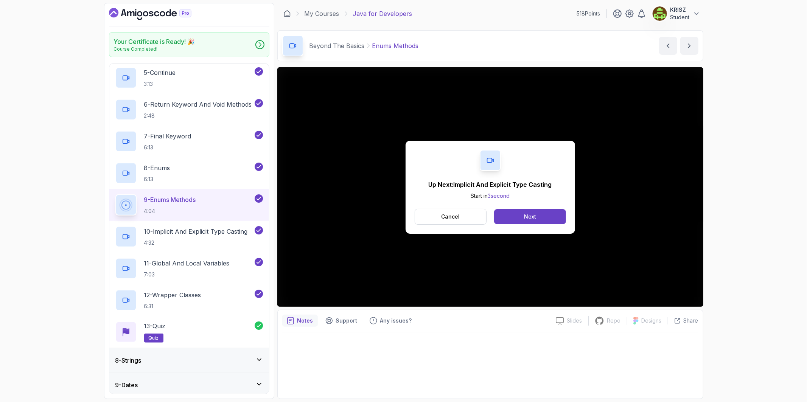
click at [492, 217] on div "Cancel Next" at bounding box center [490, 217] width 151 height 16
click at [508, 220] on button "Next" at bounding box center [530, 216] width 72 height 15
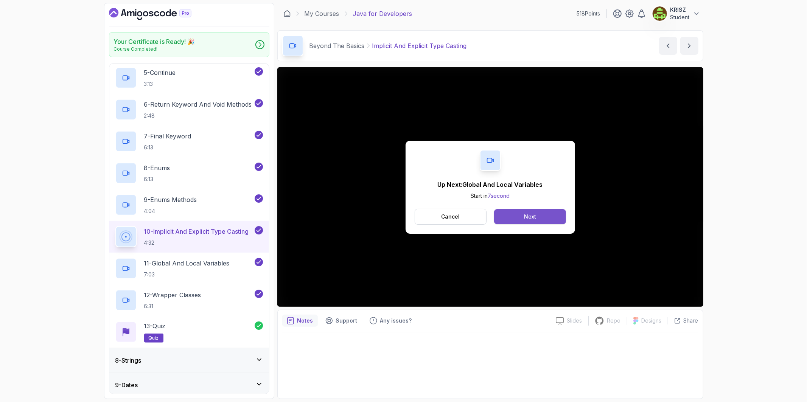
click at [538, 217] on button "Next" at bounding box center [530, 216] width 72 height 15
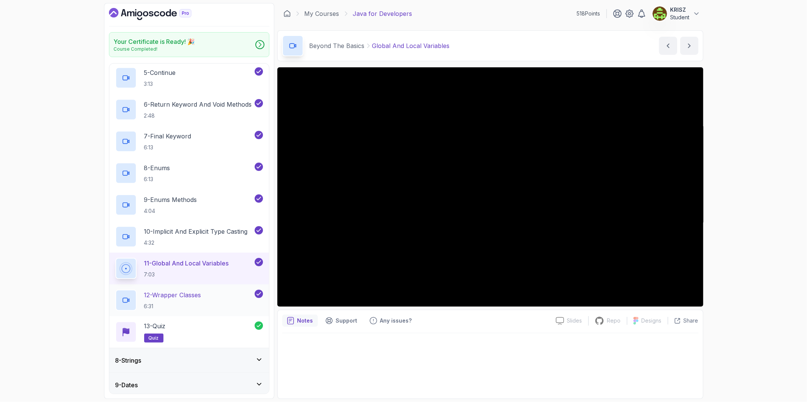
click at [212, 301] on div "12 - Wrapper Classes 6:31" at bounding box center [184, 300] width 138 height 21
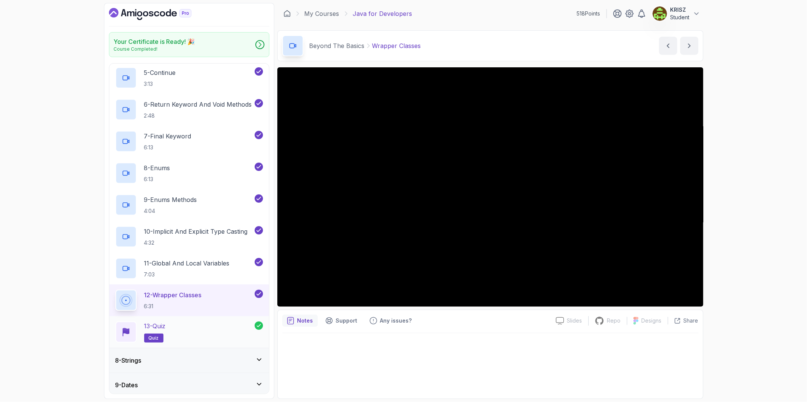
click at [220, 324] on div "13 - Quiz quiz" at bounding box center [184, 332] width 139 height 21
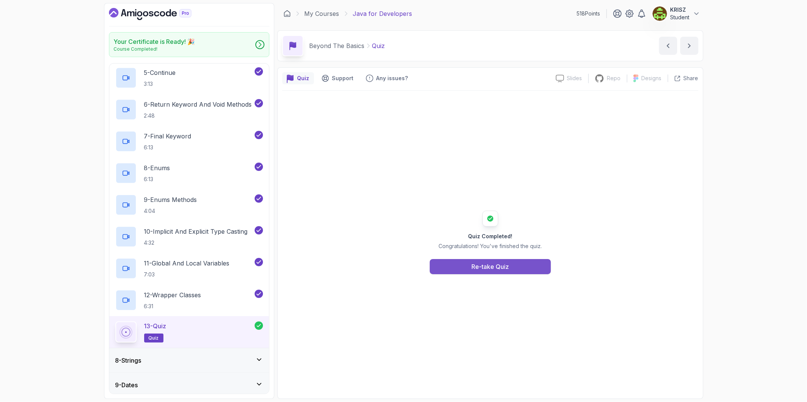
click at [510, 260] on button "Re-take Quiz" at bounding box center [490, 266] width 121 height 15
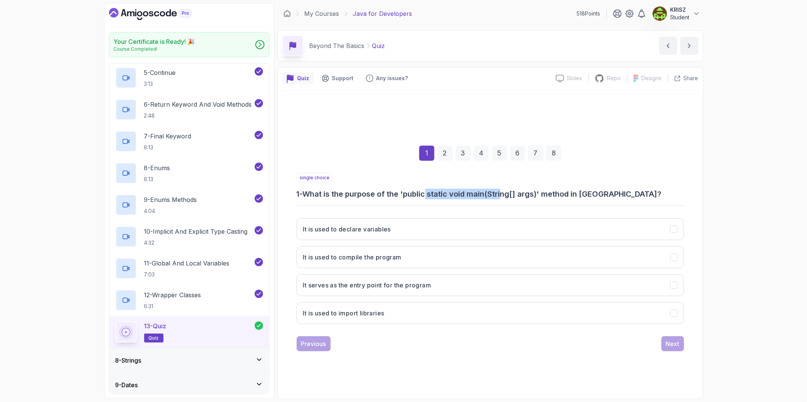
drag, startPoint x: 478, startPoint y: 190, endPoint x: 508, endPoint y: 188, distance: 30.0
click at [508, 188] on div "single choice 1 - What is the purpose of the 'public static void main(String[] …" at bounding box center [491, 186] width 388 height 26
click at [441, 198] on h3 "1 - What is the purpose of the 'public static void main(String[] args)' method …" at bounding box center [491, 194] width 388 height 11
click at [447, 278] on button "It serves as the entry point for the program" at bounding box center [491, 285] width 388 height 22
click at [674, 340] on div "Next" at bounding box center [673, 344] width 14 height 9
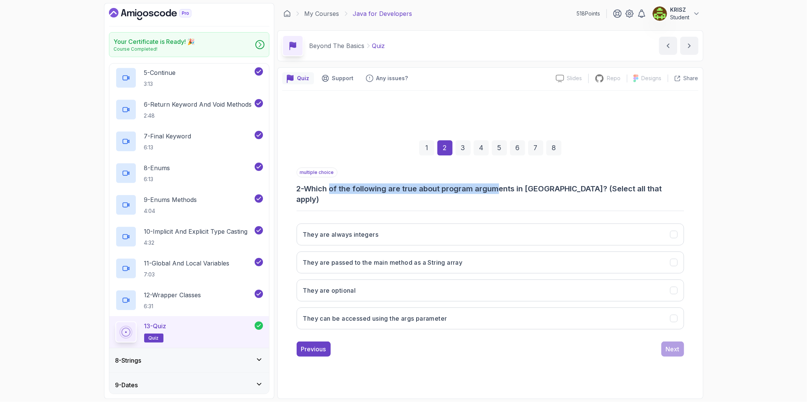
drag, startPoint x: 341, startPoint y: 197, endPoint x: 501, endPoint y: 194, distance: 160.5
click at [501, 194] on h3 "2 - Which of the following are true about program arguments in [GEOGRAPHIC_DATA…" at bounding box center [491, 194] width 388 height 21
click at [449, 210] on div "multiple choice 2 - Which of the following are true about program arguments in …" at bounding box center [491, 252] width 388 height 168
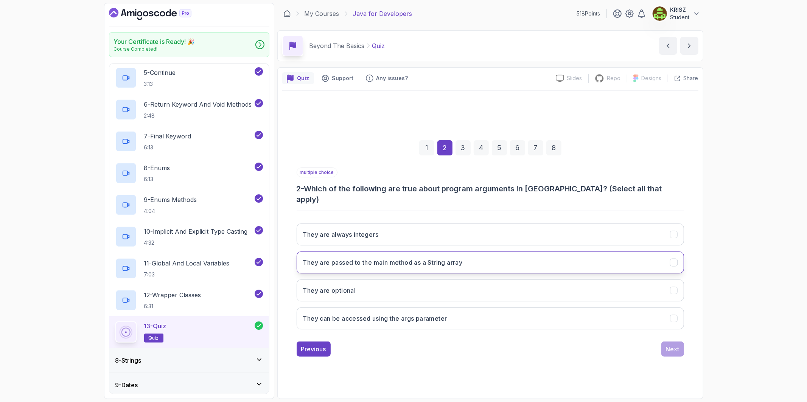
click at [397, 252] on button "They are passed to the main method as a String array" at bounding box center [491, 263] width 388 height 22
click at [436, 308] on button "They can be accessed using the args parameter" at bounding box center [491, 319] width 388 height 22
click at [438, 288] on button "They are optional" at bounding box center [491, 291] width 388 height 22
click at [679, 345] on div "Next" at bounding box center [673, 349] width 14 height 9
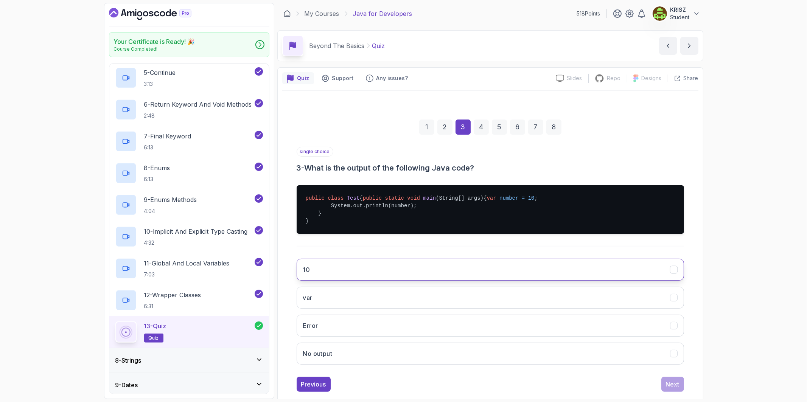
click at [597, 281] on button "10" at bounding box center [491, 270] width 388 height 22
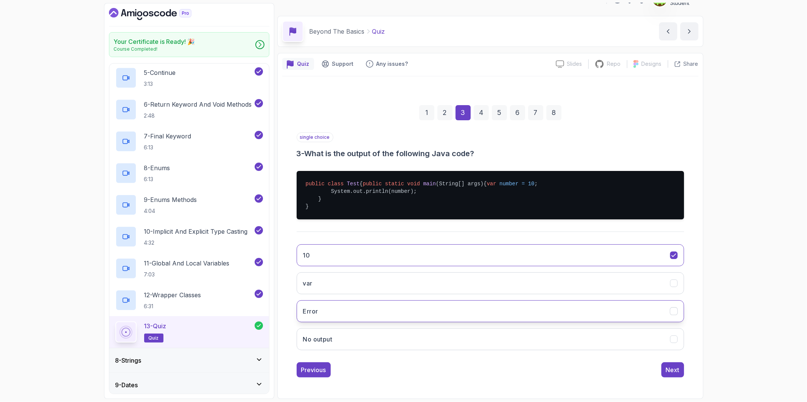
scroll to position [29, 0]
click at [677, 369] on div "Next" at bounding box center [673, 370] width 14 height 9
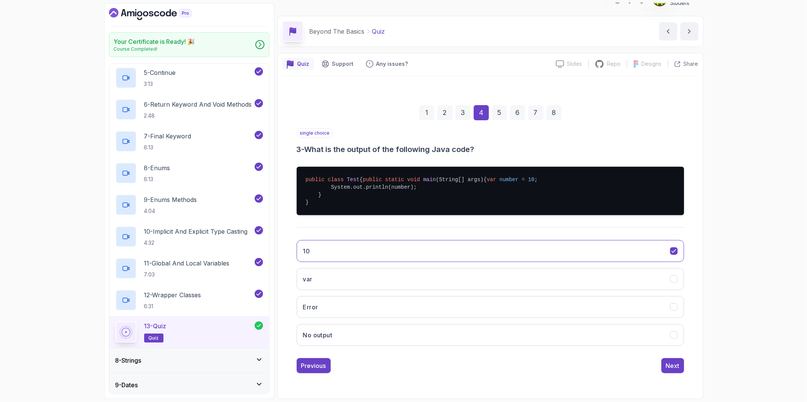
scroll to position [0, 0]
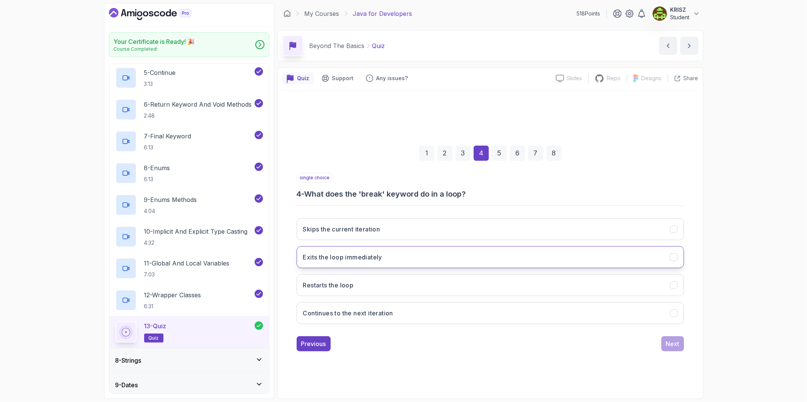
click at [488, 256] on button "Exits the loop immediately" at bounding box center [491, 257] width 388 height 22
click at [670, 344] on div "Next" at bounding box center [673, 344] width 14 height 9
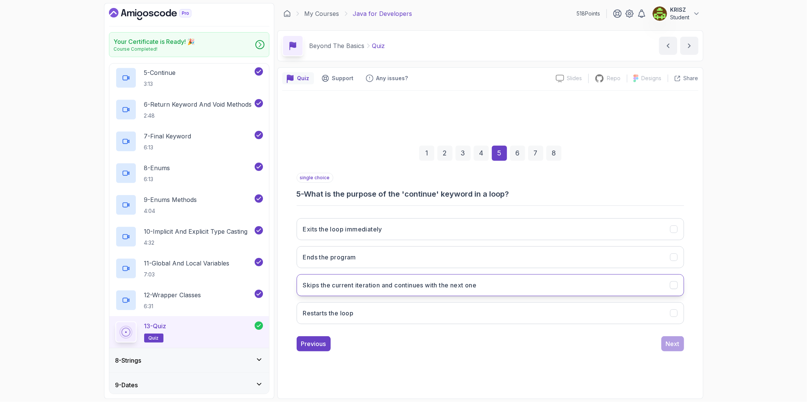
click at [508, 294] on button "Skips the current iteration and continues with the next one" at bounding box center [491, 285] width 388 height 22
click at [666, 341] on div "Next" at bounding box center [673, 344] width 14 height 9
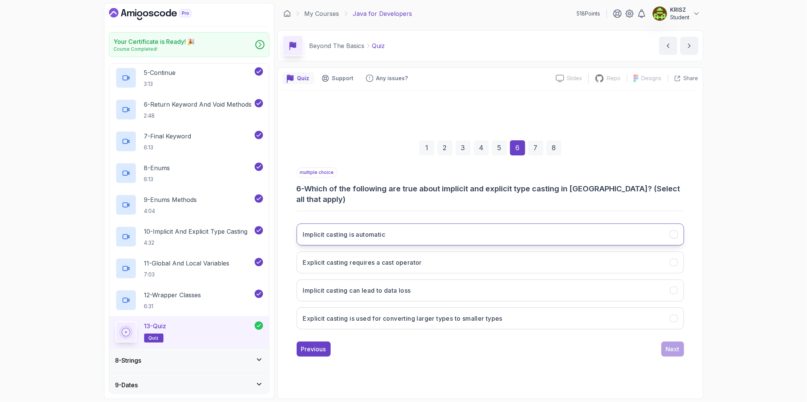
click at [449, 225] on button "Implicit casting is automatic" at bounding box center [491, 235] width 388 height 22
click at [446, 266] on button "Explicit casting requires a cast operator" at bounding box center [491, 263] width 388 height 22
click at [515, 311] on button "Explicit casting is used for converting larger types to smaller types" at bounding box center [491, 319] width 388 height 22
click at [668, 345] on div "Next" at bounding box center [673, 349] width 14 height 9
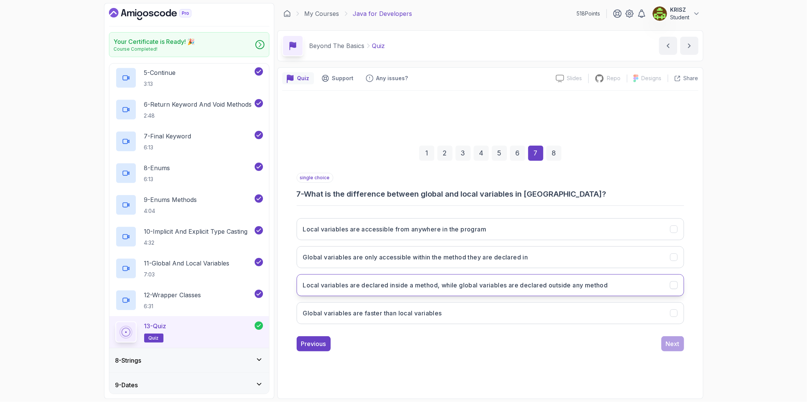
click at [600, 287] on h3 "Local variables are declared inside a method, while global variables are declar…" at bounding box center [455, 285] width 305 height 9
click at [673, 338] on button "Next" at bounding box center [673, 344] width 23 height 15
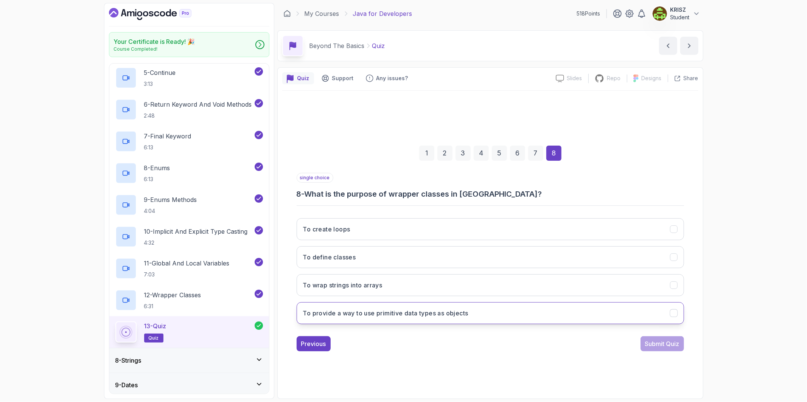
click at [547, 309] on button "To provide a way to use primitive data types as objects" at bounding box center [491, 313] width 388 height 22
click at [661, 340] on div "Submit Quiz" at bounding box center [662, 344] width 34 height 9
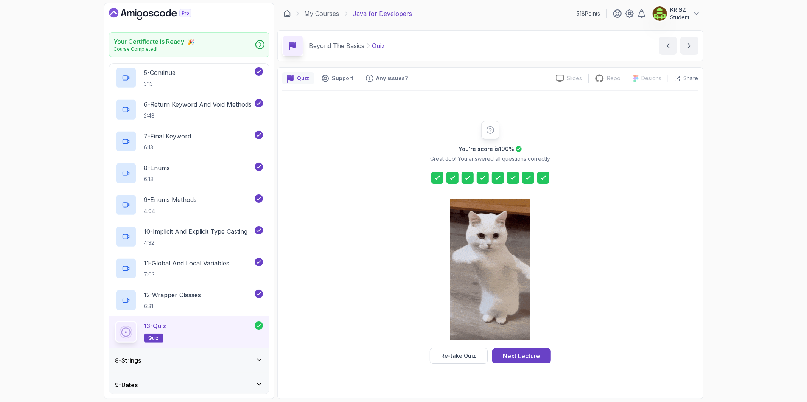
click at [229, 362] on div "8 - Strings" at bounding box center [189, 360] width 148 height 9
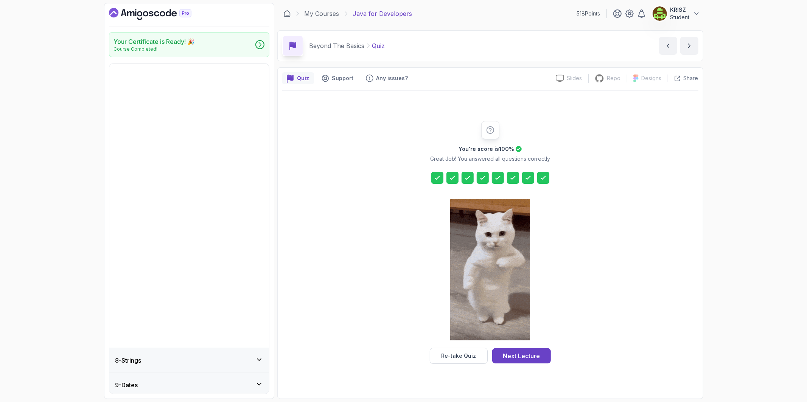
scroll to position [137, 0]
